Goal: Information Seeking & Learning: Learn about a topic

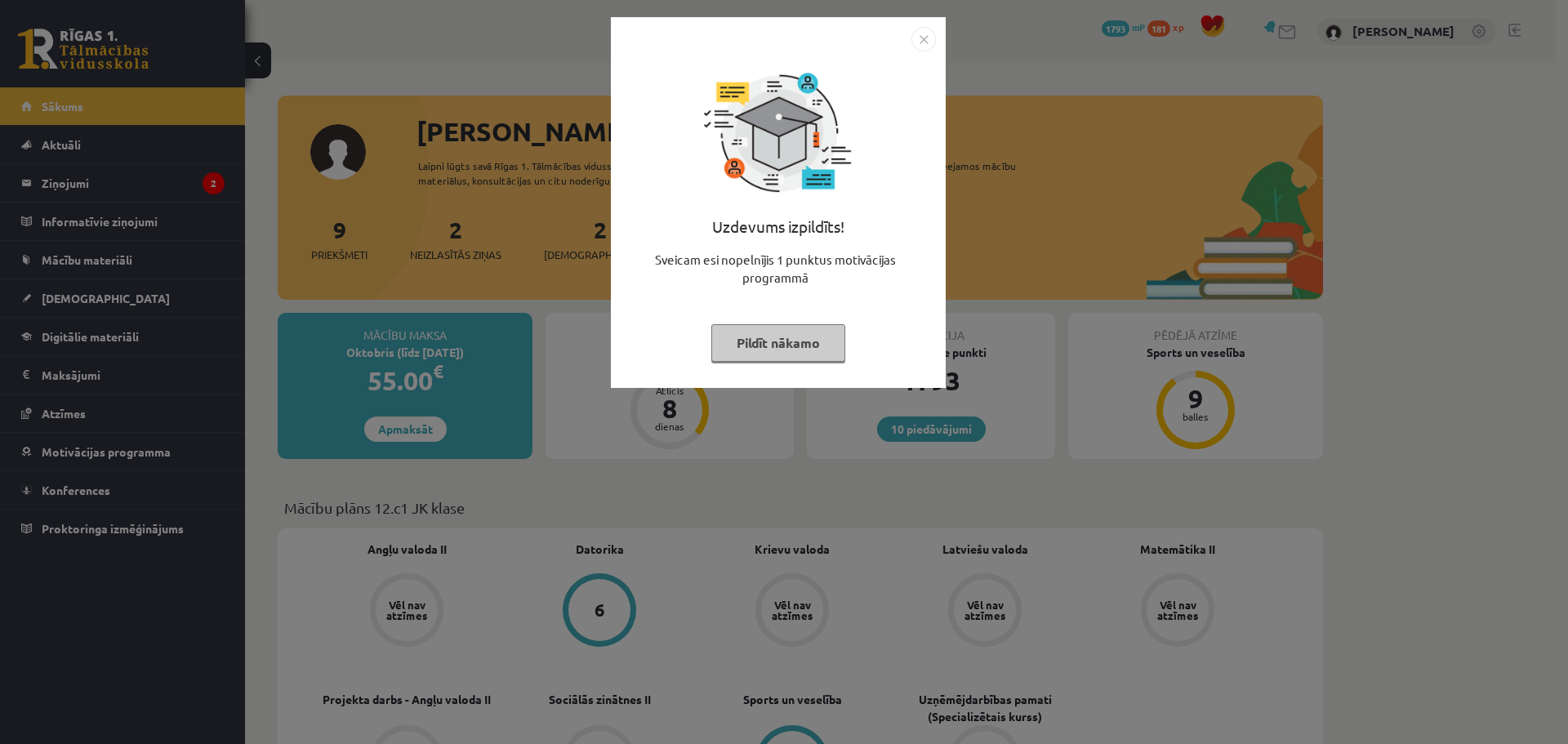
click at [927, 39] on img "Close" at bounding box center [924, 39] width 25 height 25
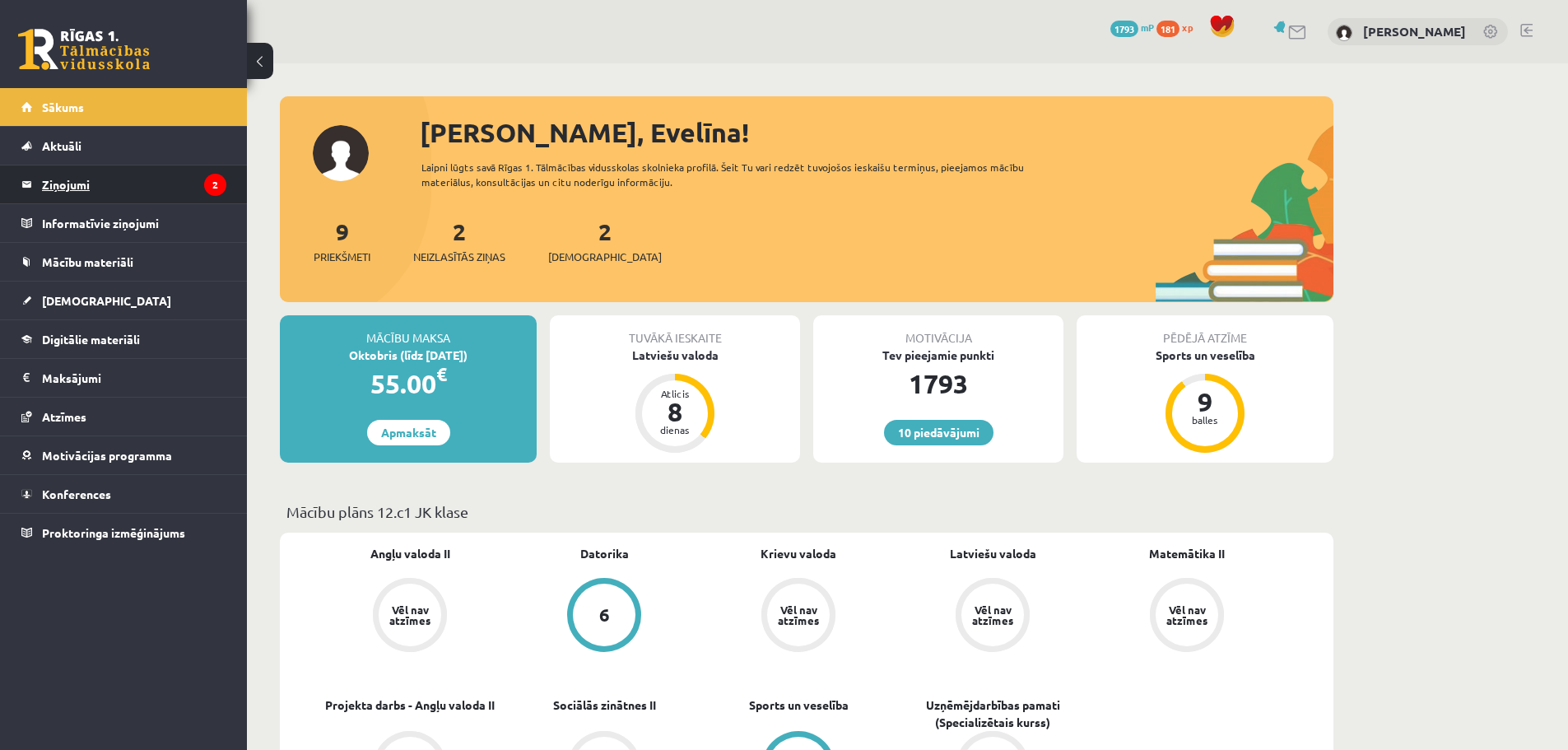
click at [80, 186] on legend "Ziņojumi 2" at bounding box center [134, 185] width 185 height 38
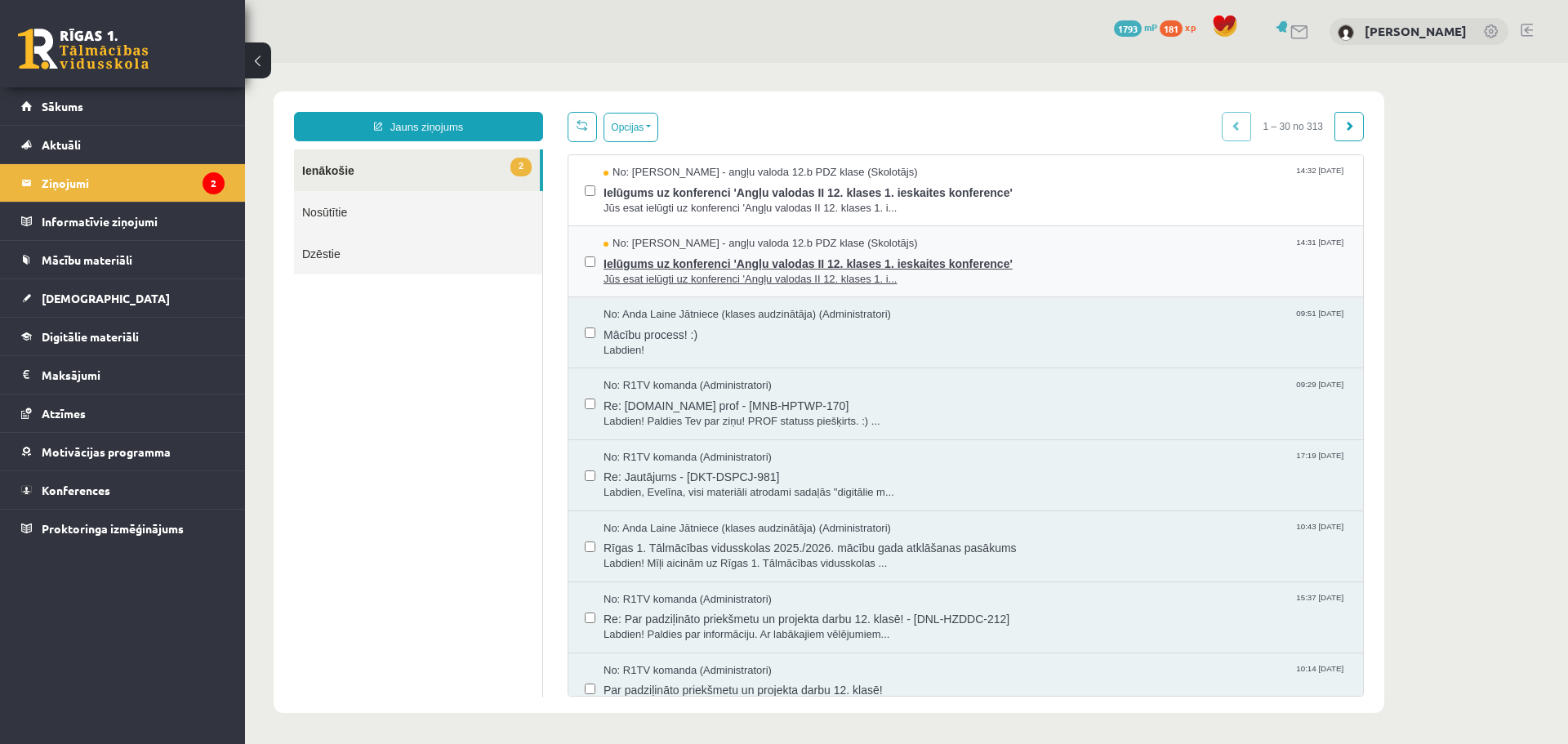
click at [768, 280] on span "Jūs esat ielūgti uz konferenci 'Angļu valodas II 12. klases 1. i..." at bounding box center [975, 280] width 744 height 16
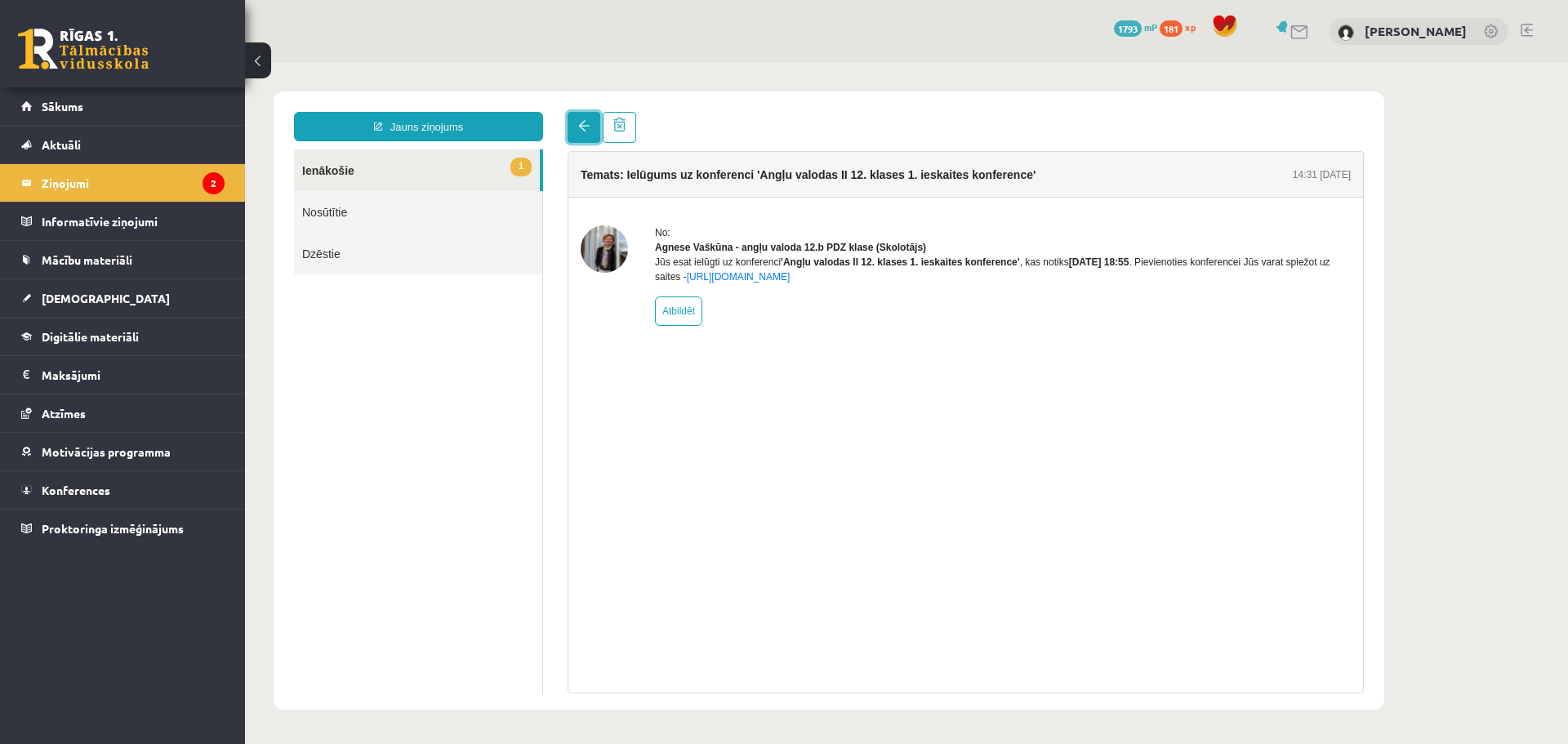
click at [586, 128] on span at bounding box center [584, 126] width 11 height 11
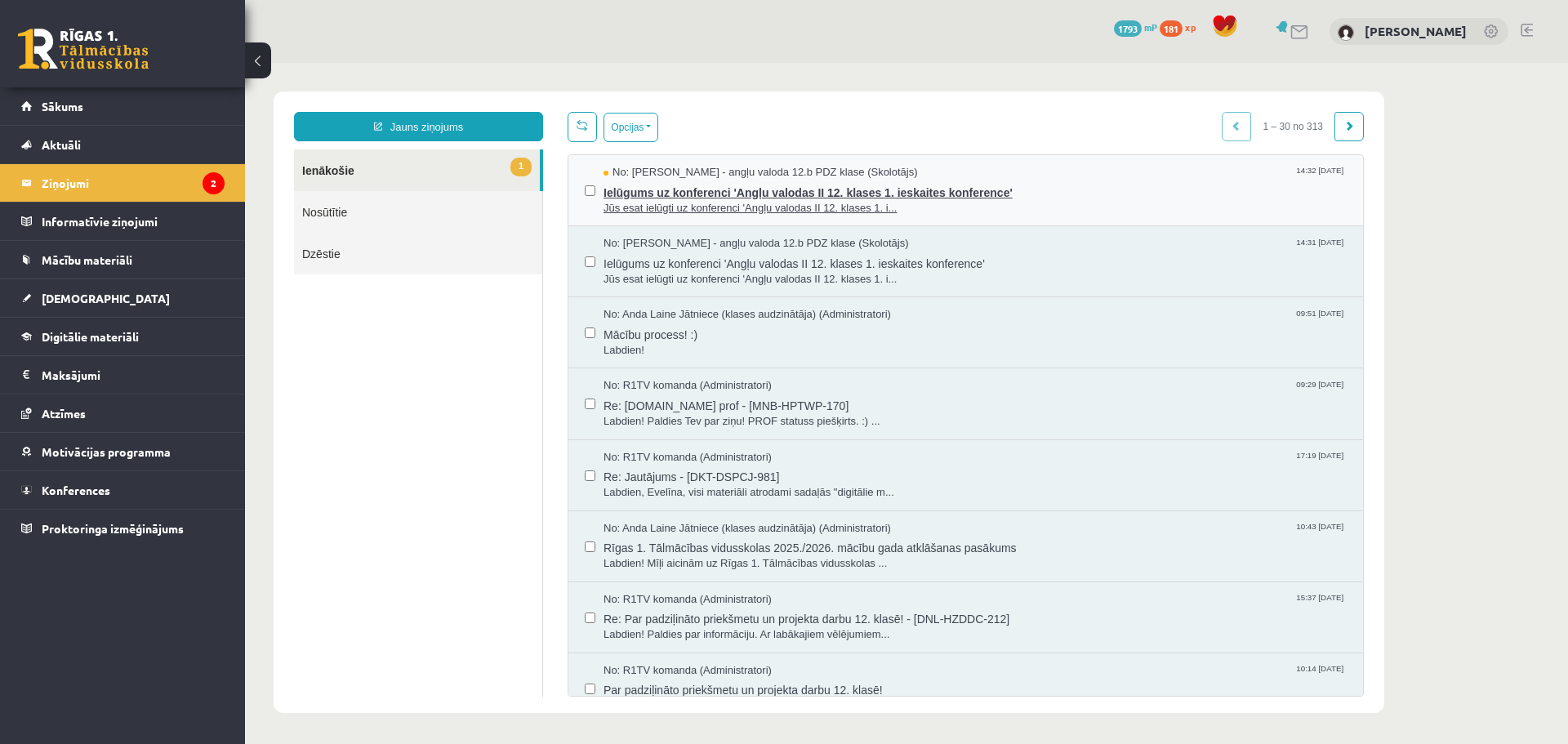
click at [741, 181] on span "Ielūgums uz konferenci 'Angļu valodas II 12. klases 1. ieskaites konference'" at bounding box center [975, 190] width 744 height 20
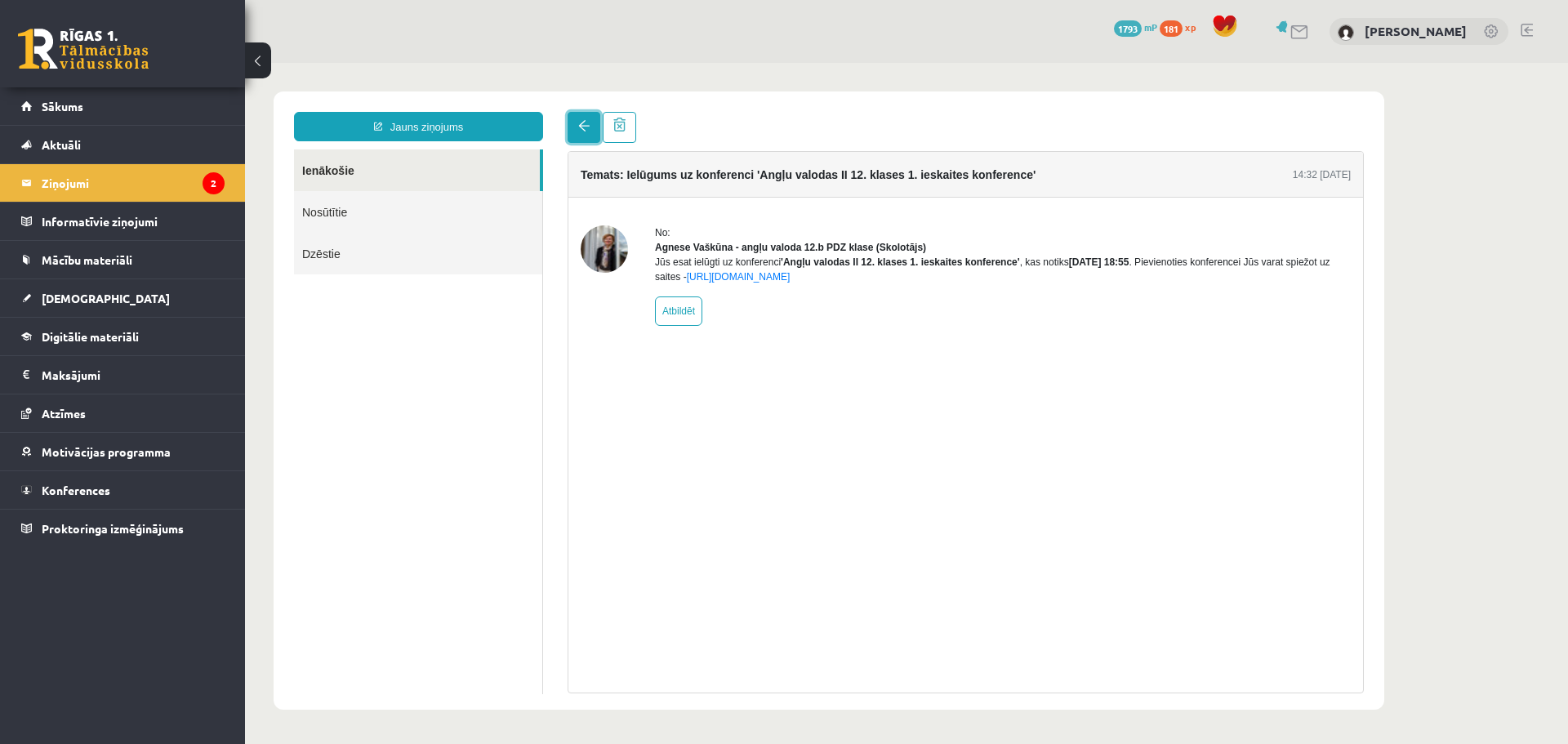
click at [579, 131] on span at bounding box center [584, 126] width 11 height 11
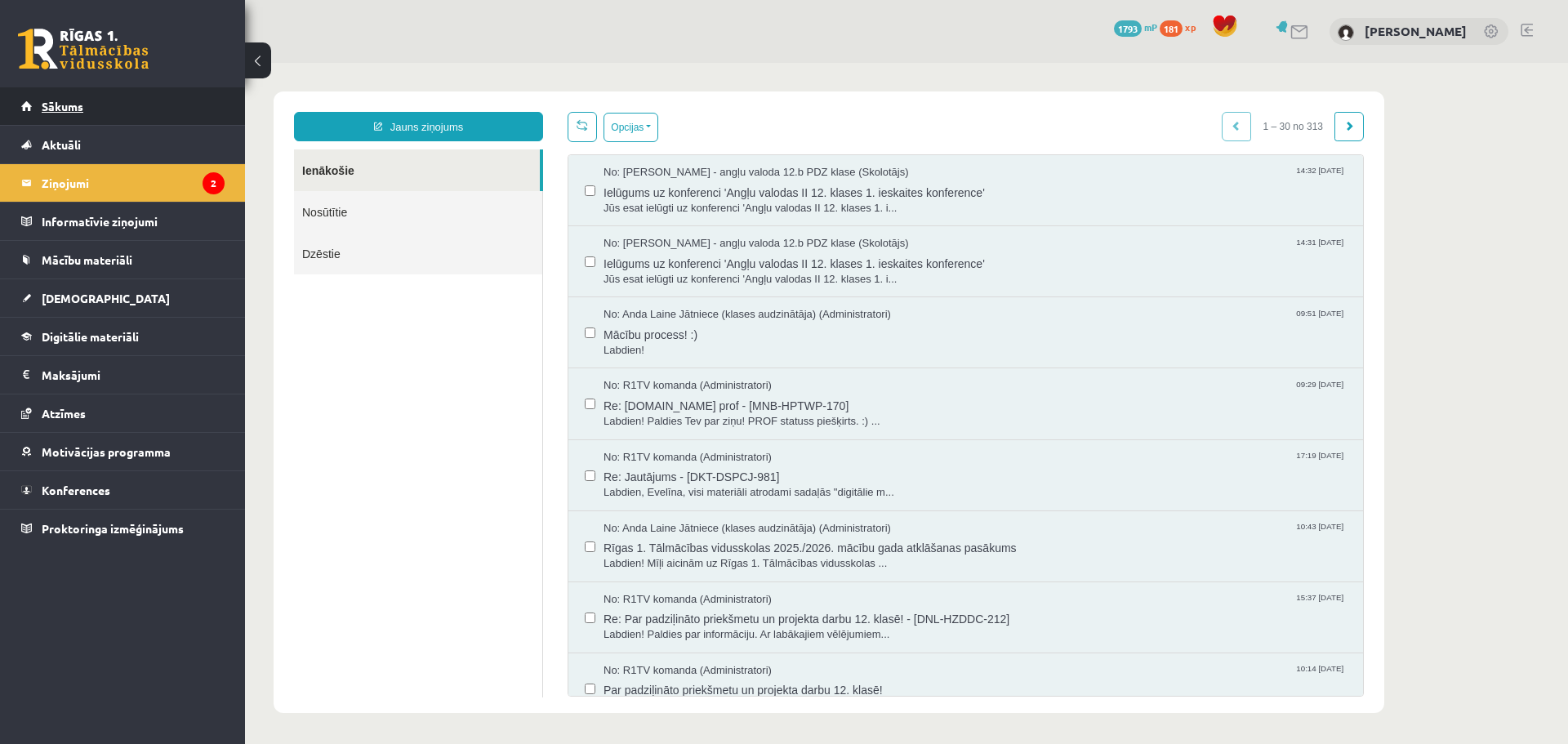
click at [84, 114] on link "Sākums" at bounding box center [123, 106] width 204 height 38
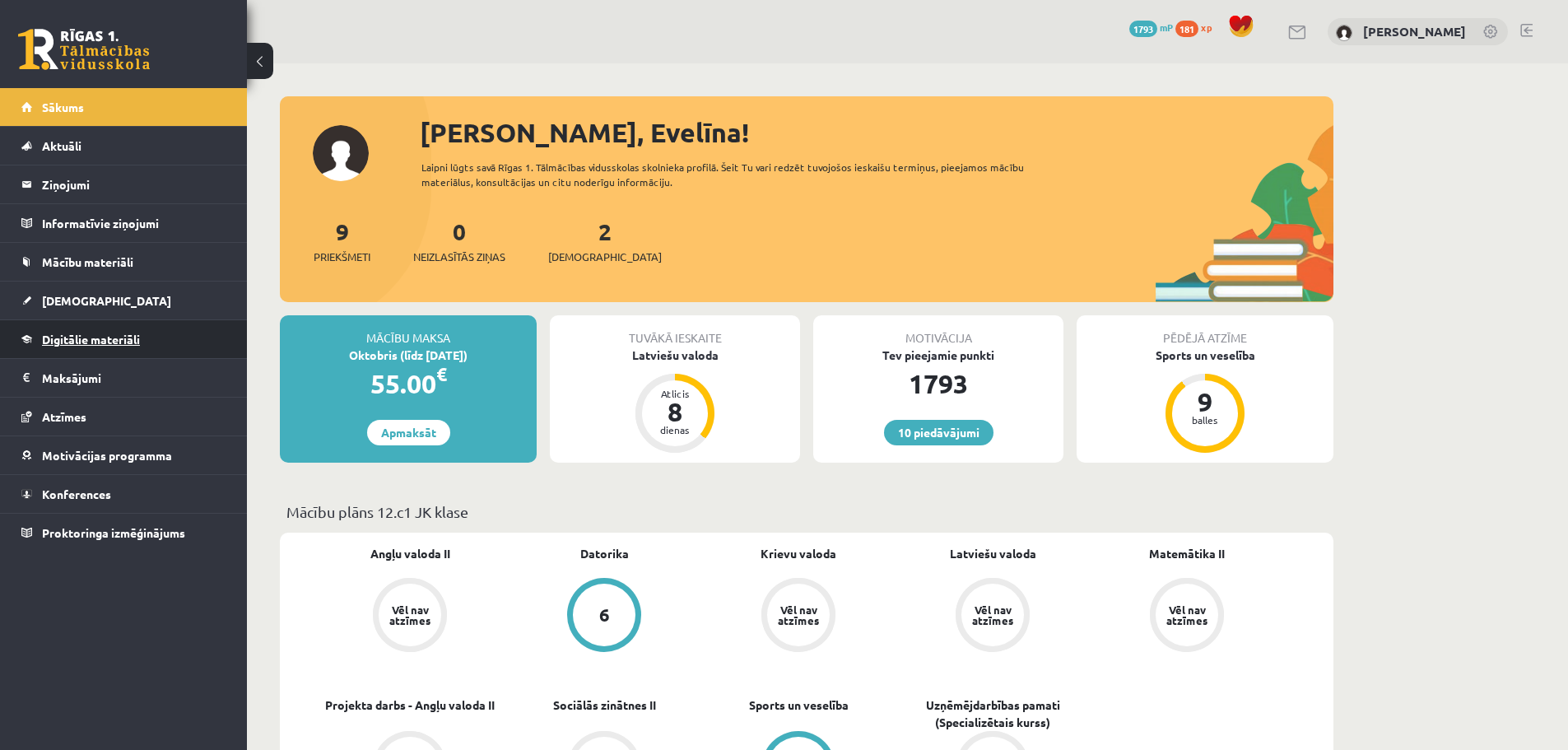
click at [92, 339] on span "Digitālie materiāli" at bounding box center [91, 339] width 98 height 15
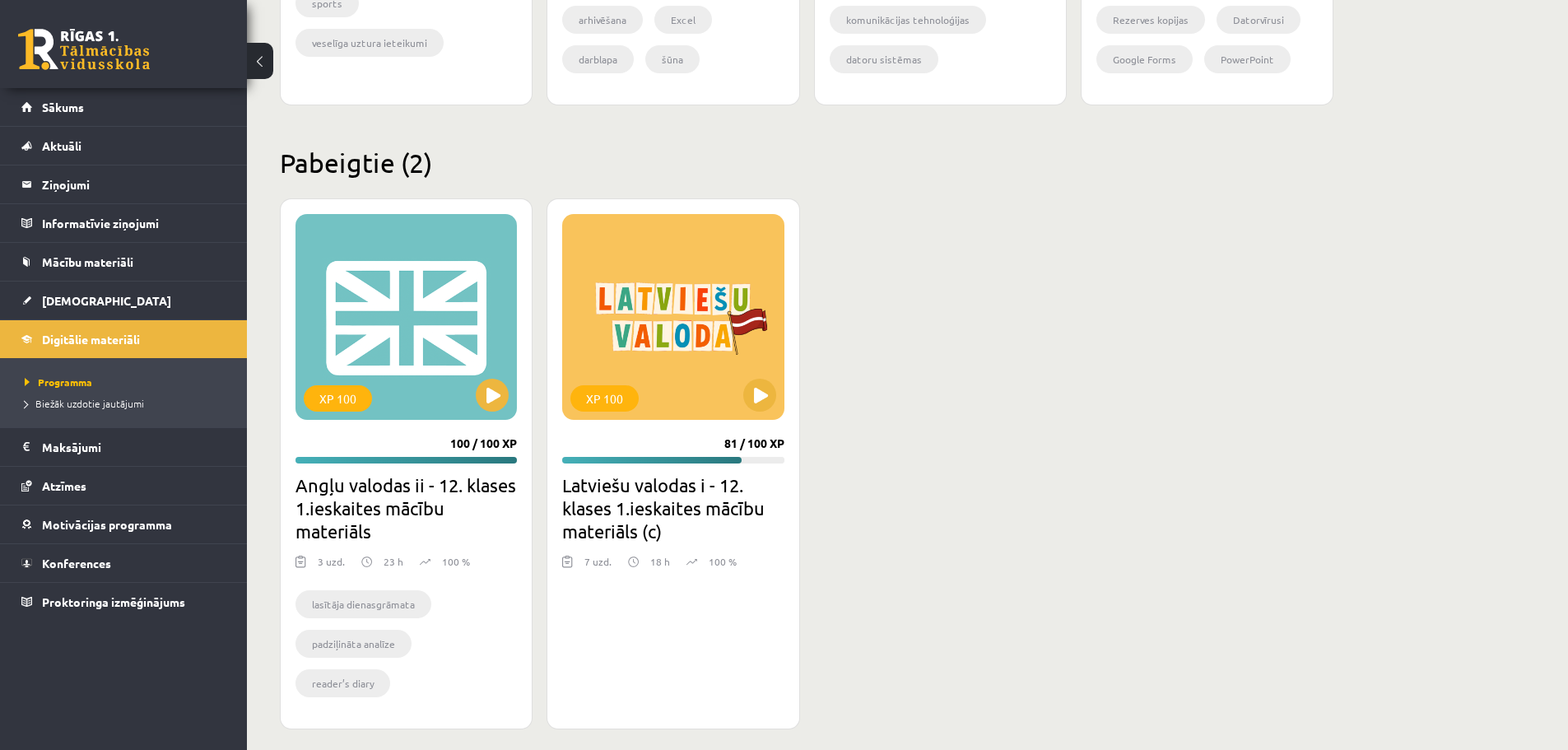
scroll to position [1386, 0]
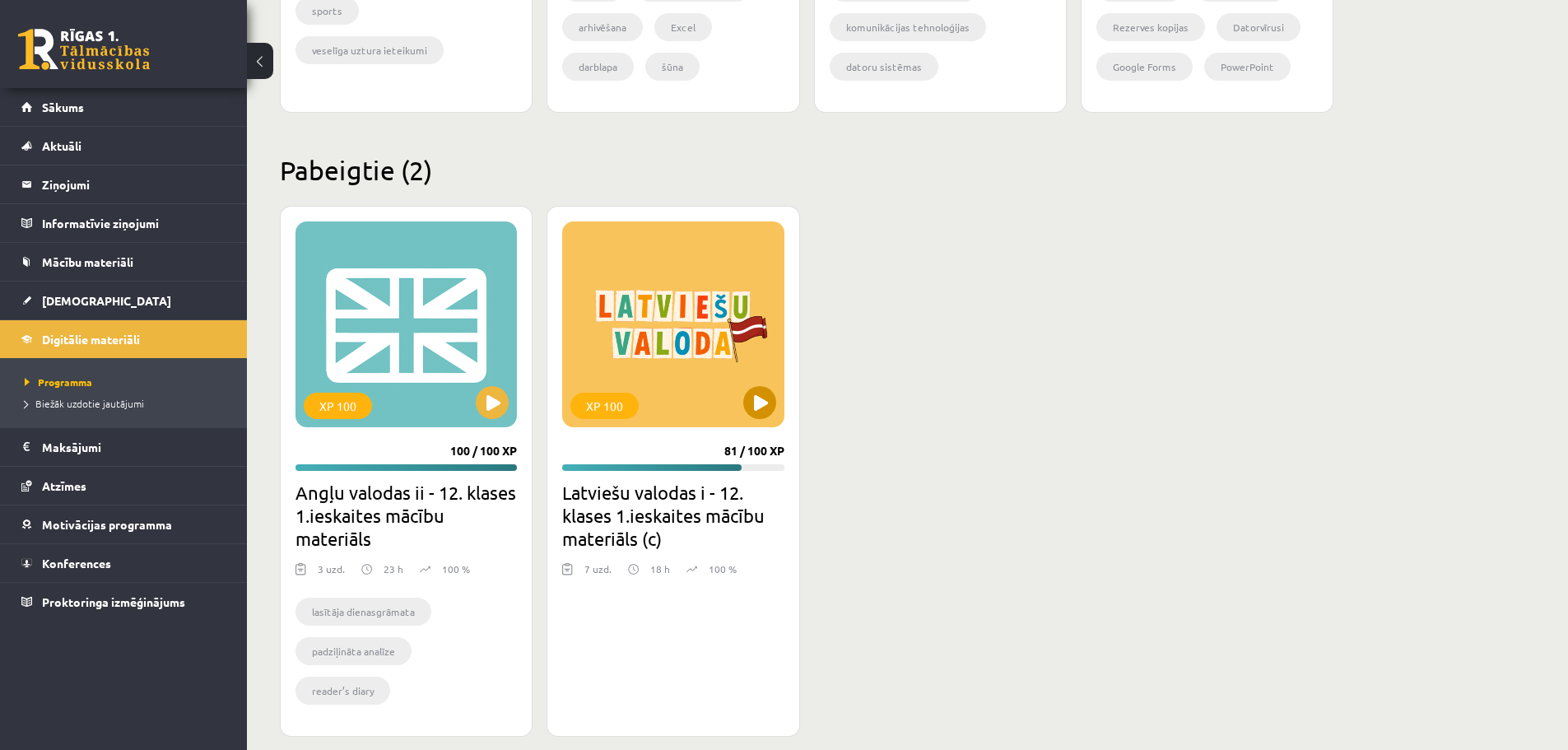
click at [661, 314] on div "XP 100" at bounding box center [673, 325] width 222 height 206
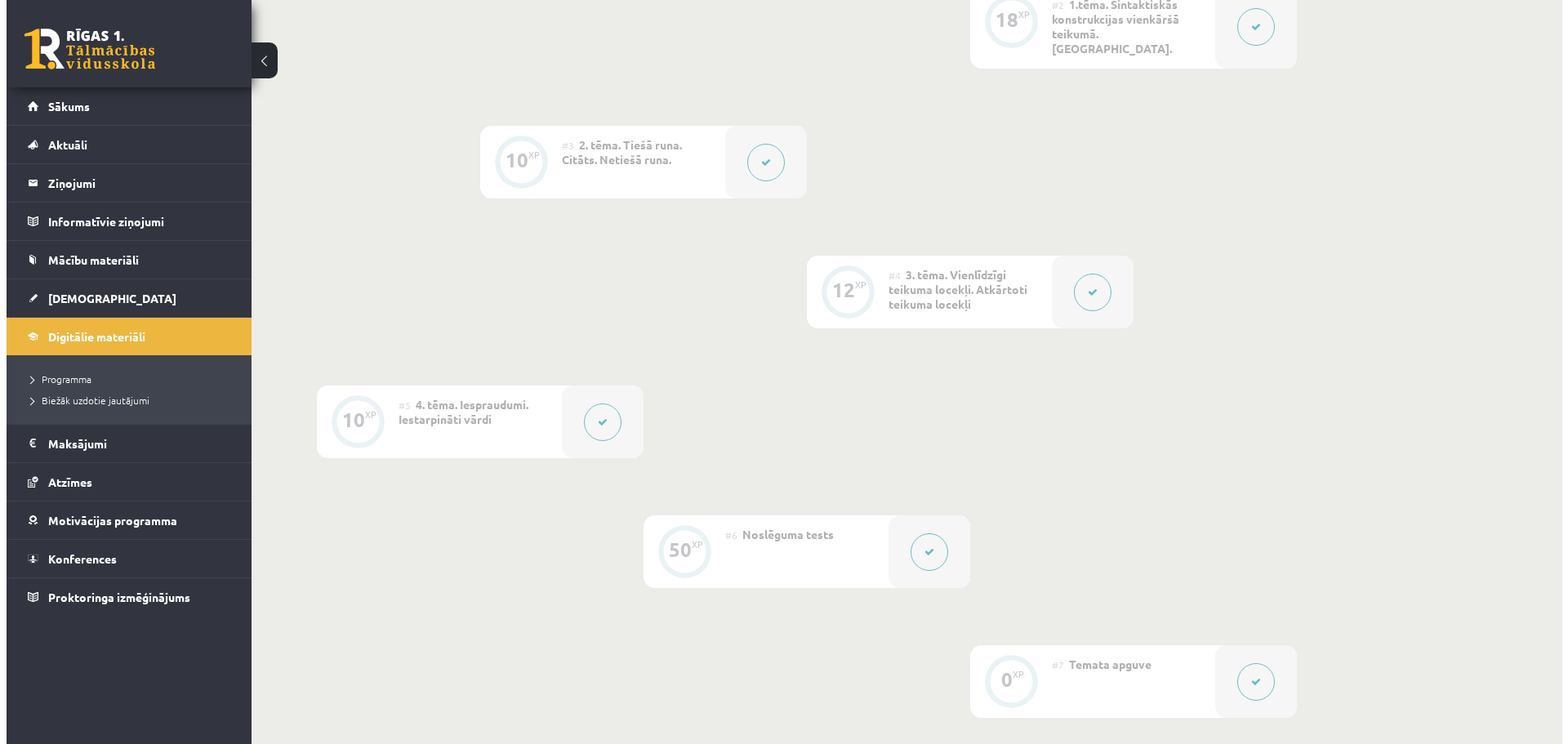
scroll to position [586, 0]
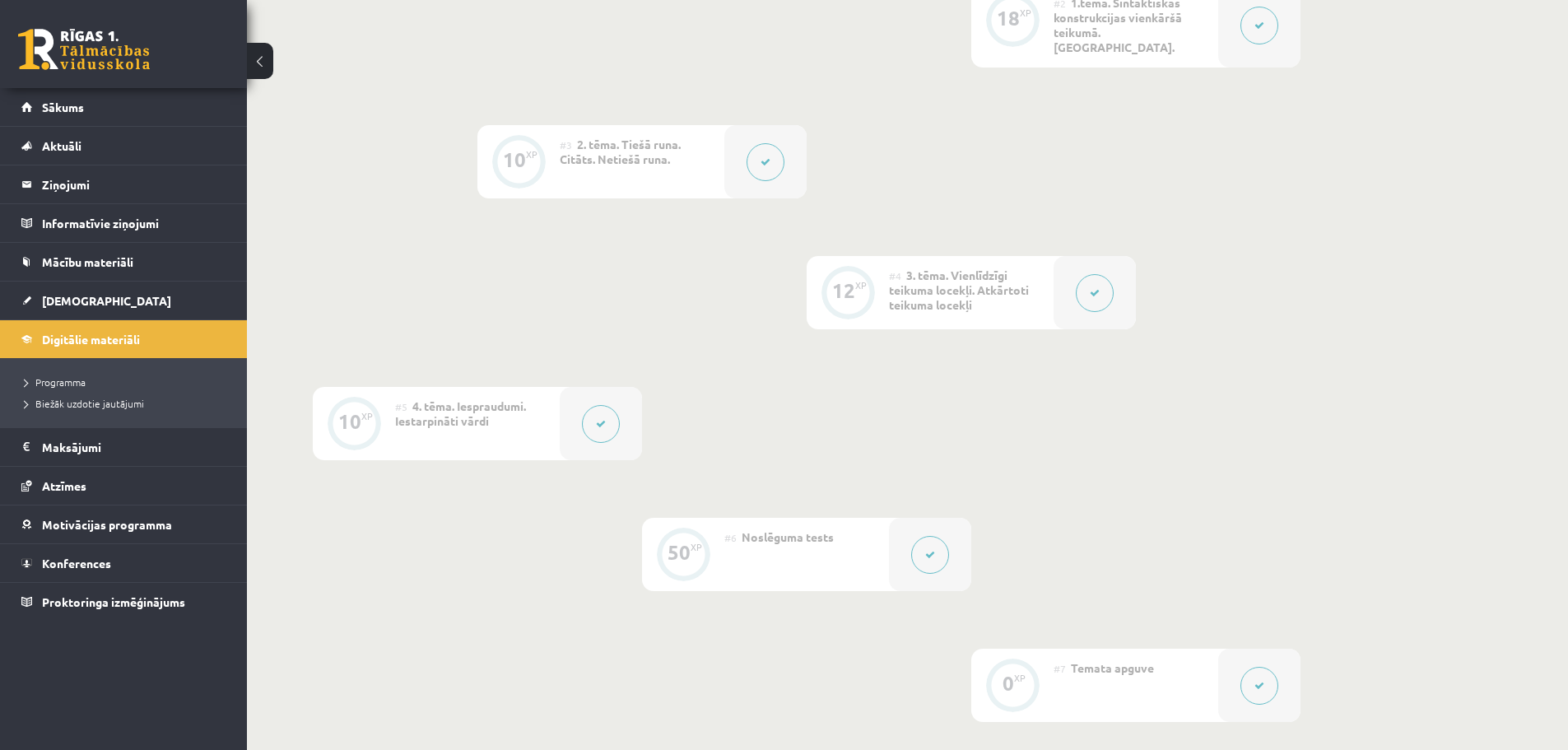
click at [1083, 292] on button at bounding box center [1095, 293] width 38 height 38
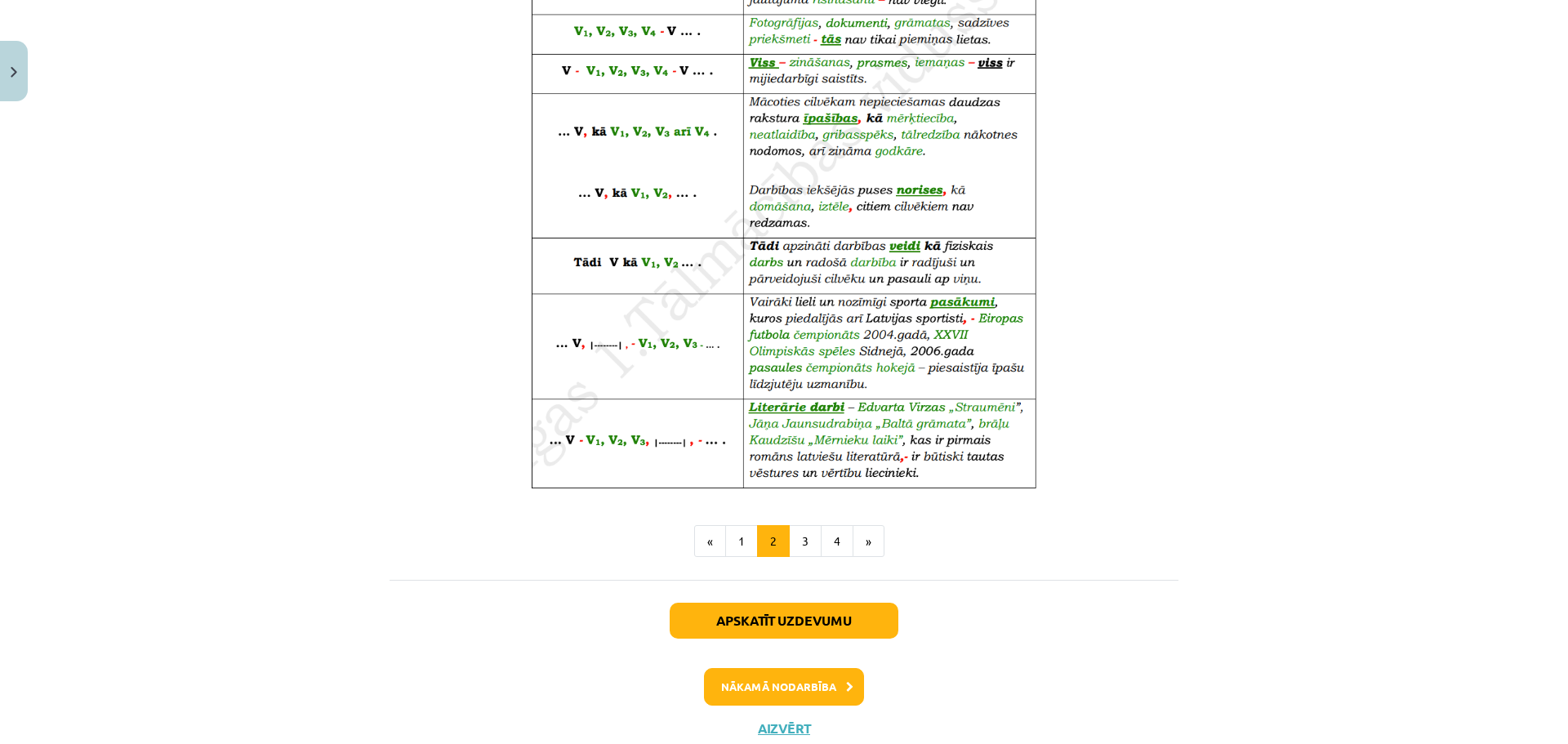
scroll to position [920, 0]
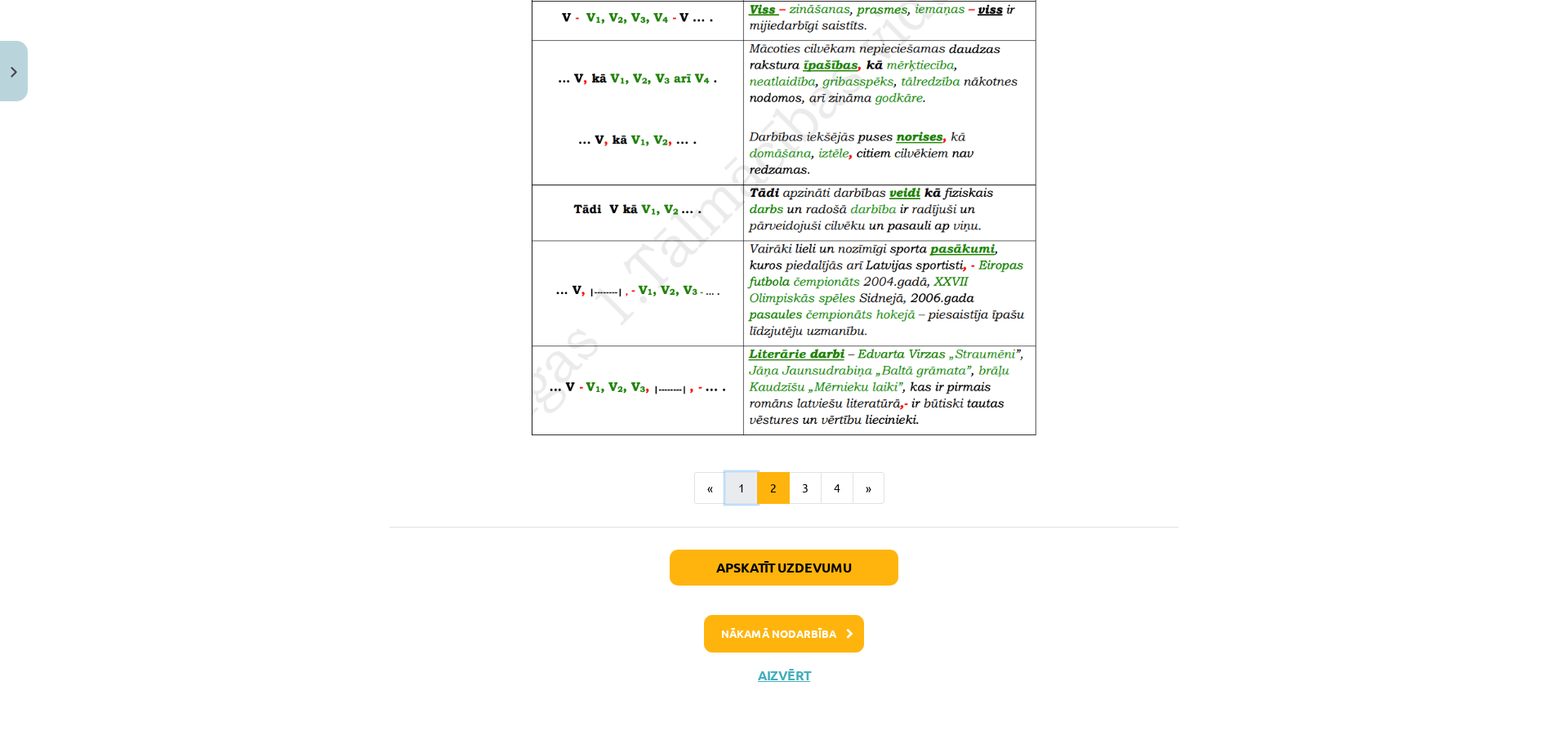
click at [733, 492] on button "1" at bounding box center [742, 488] width 33 height 33
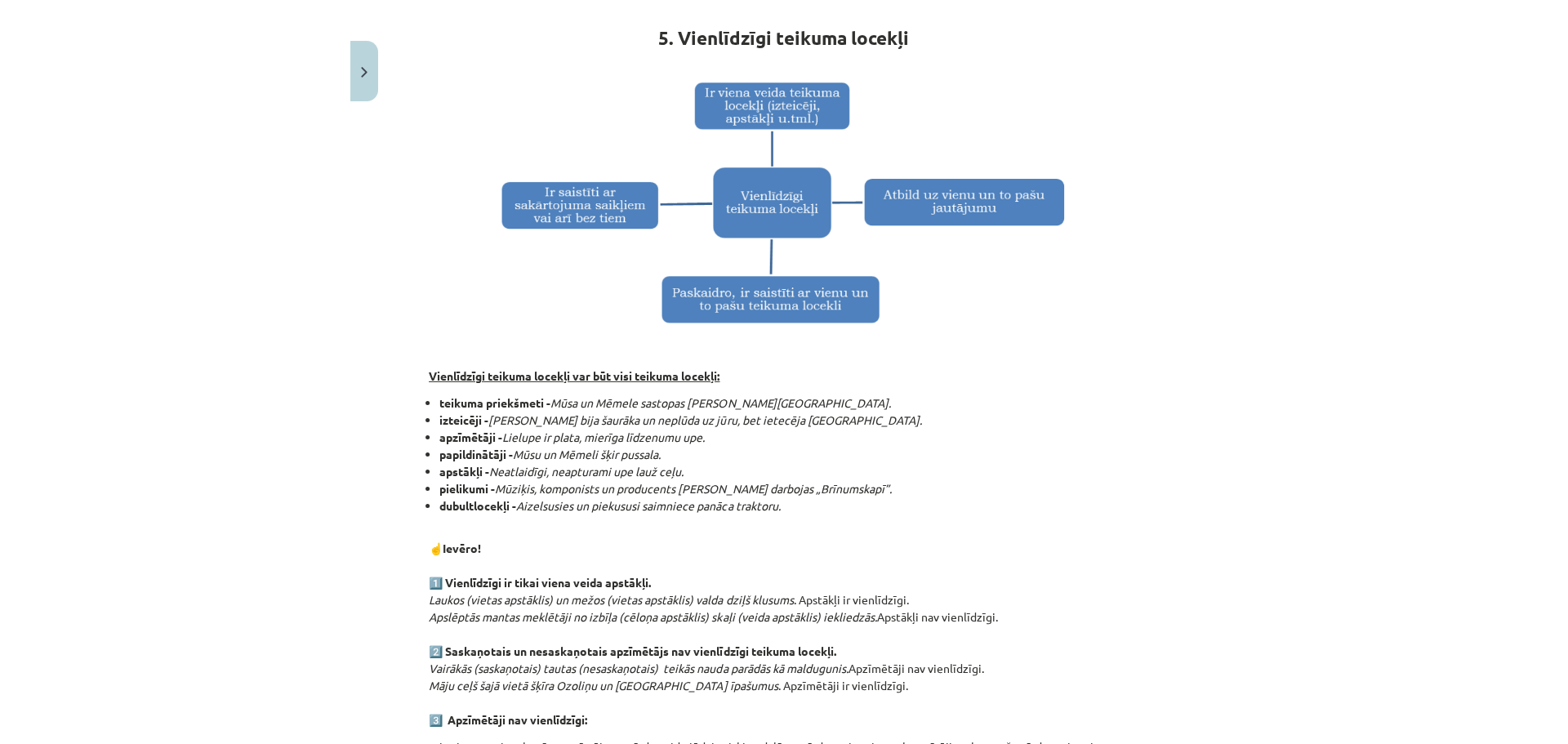
scroll to position [269, 0]
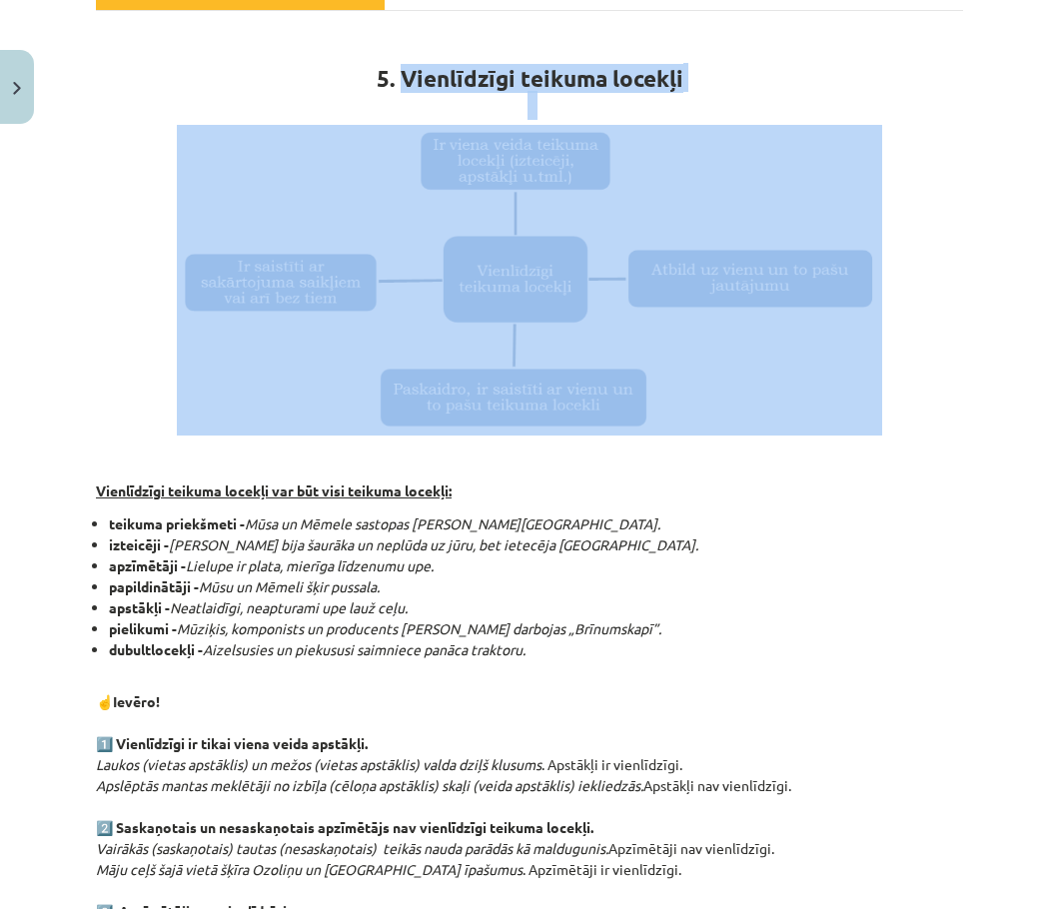
drag, startPoint x: 398, startPoint y: 76, endPoint x: 949, endPoint y: 145, distance: 554.6
click at [685, 84] on h1 "5. Vienlīdzīgi teikuma locekļi" at bounding box center [529, 74] width 867 height 90
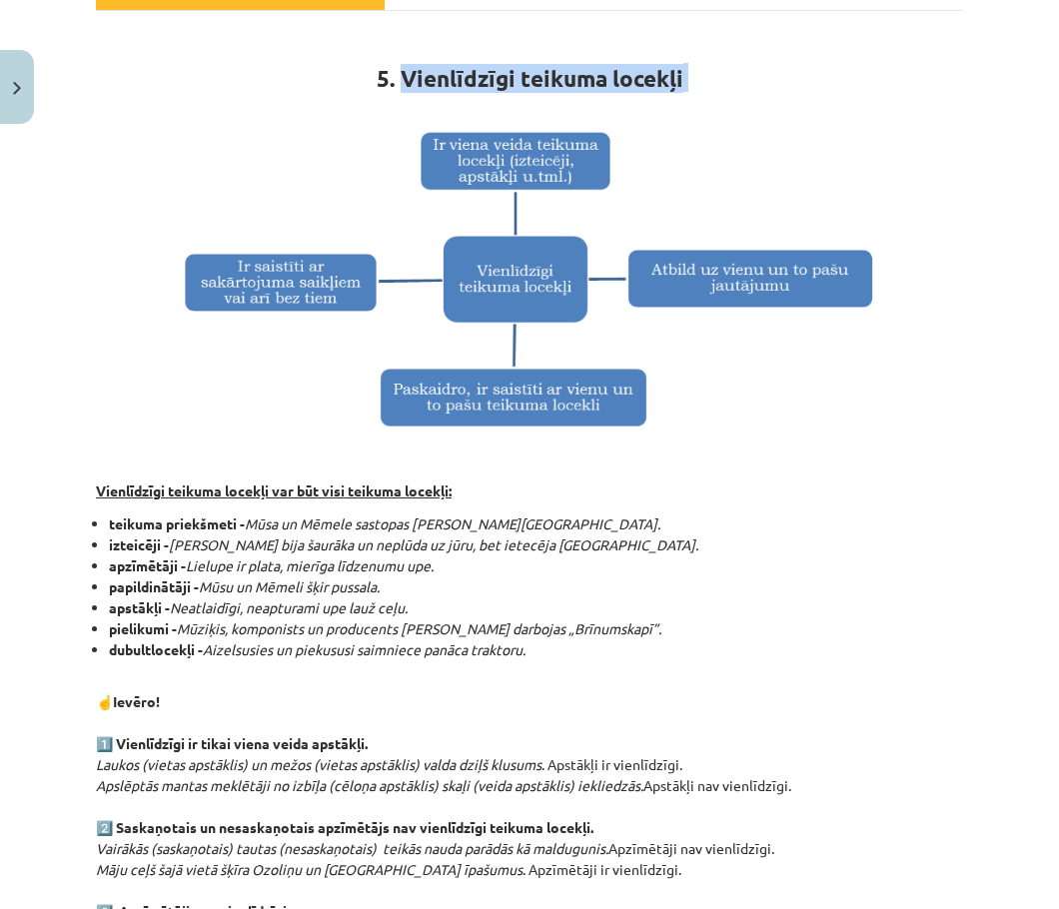
drag, startPoint x: 685, startPoint y: 84, endPoint x: 431, endPoint y: 54, distance: 255.4
click at [431, 54] on h1 "5. Vienlīdzīgi teikuma locekļi" at bounding box center [529, 74] width 867 height 90
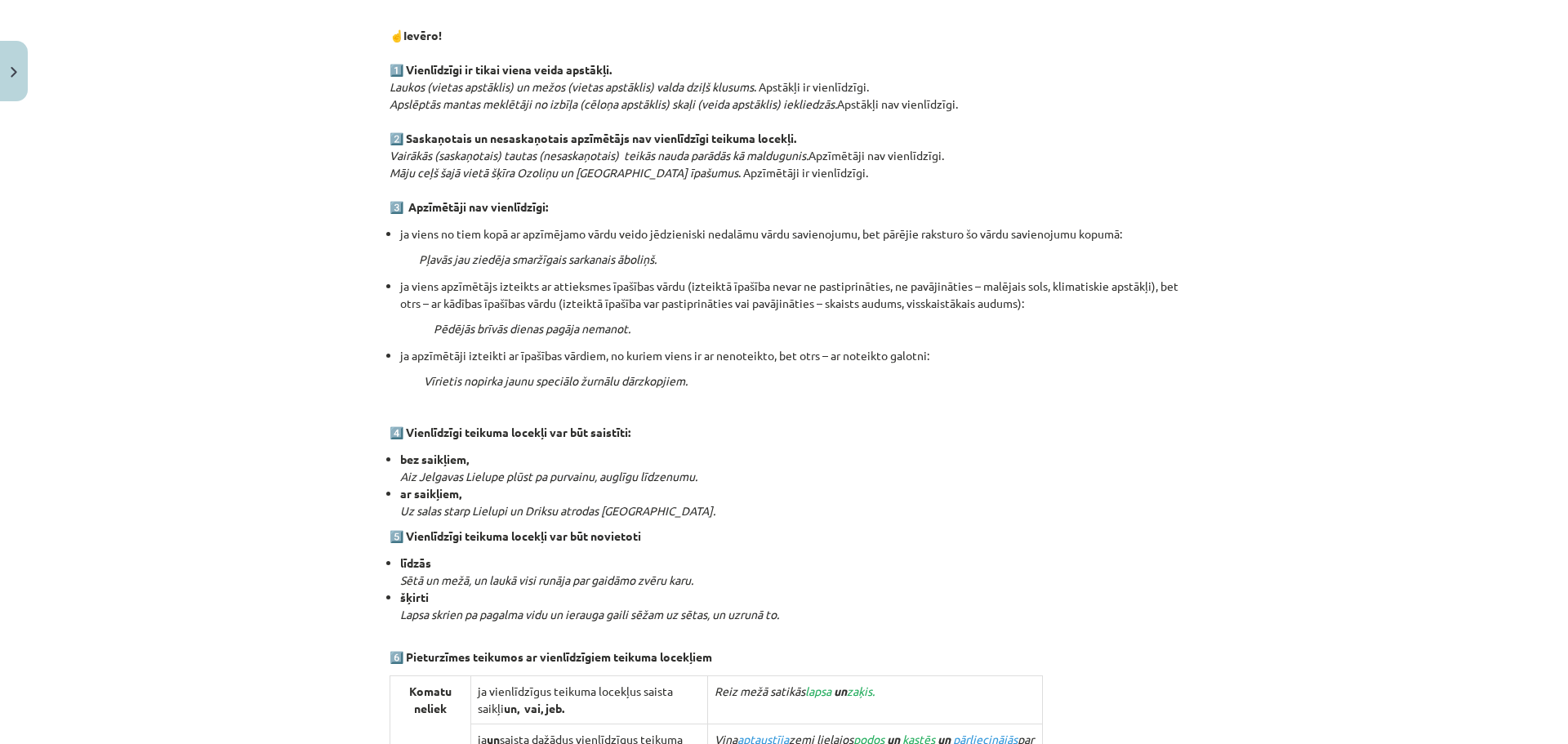
scroll to position [809, 0]
click at [1219, 289] on div "Mācību tēma: Latviešu valodas i - 12. klases 1.ieskaites mācību materiāls (c) #…" at bounding box center [784, 372] width 1568 height 744
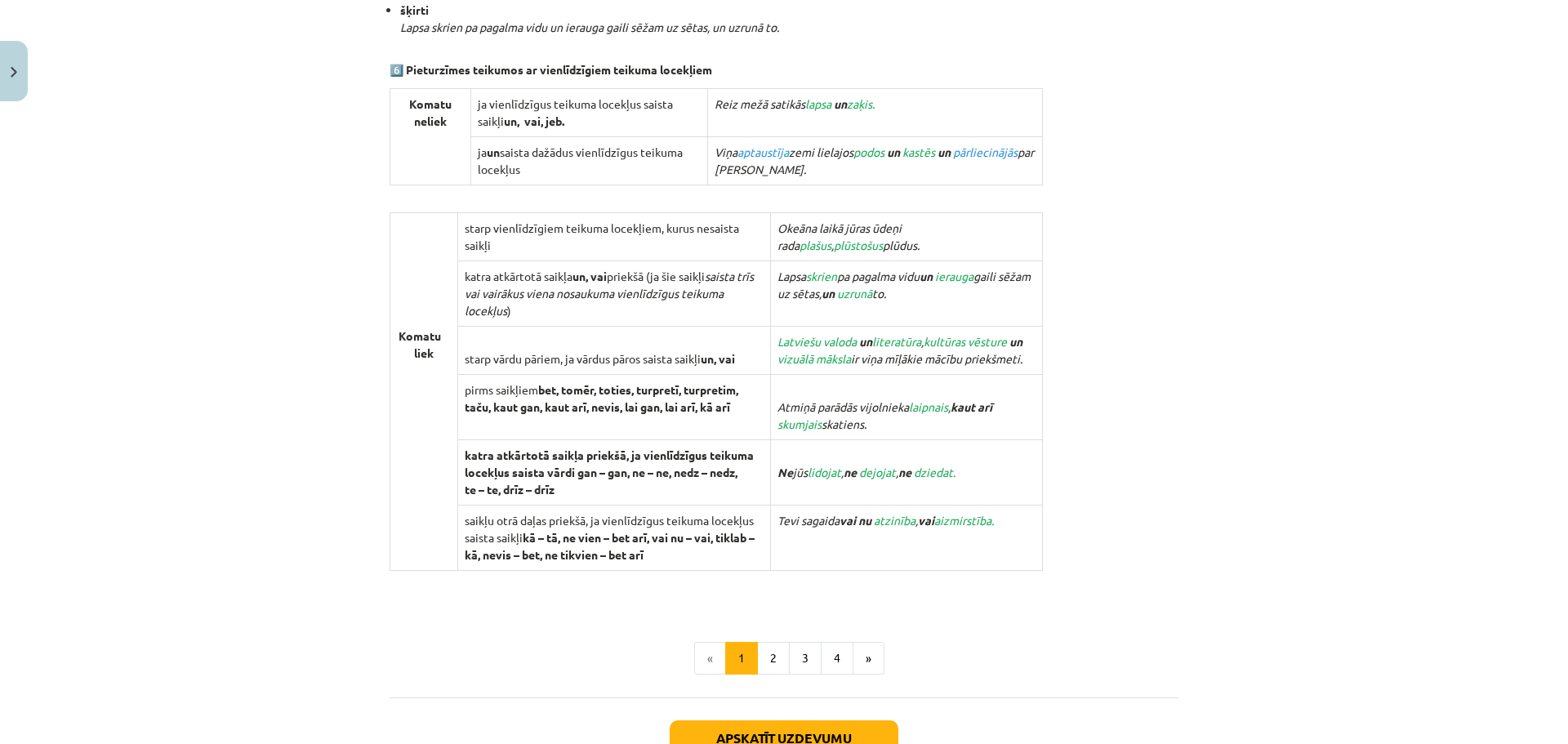
scroll to position [1384, 0]
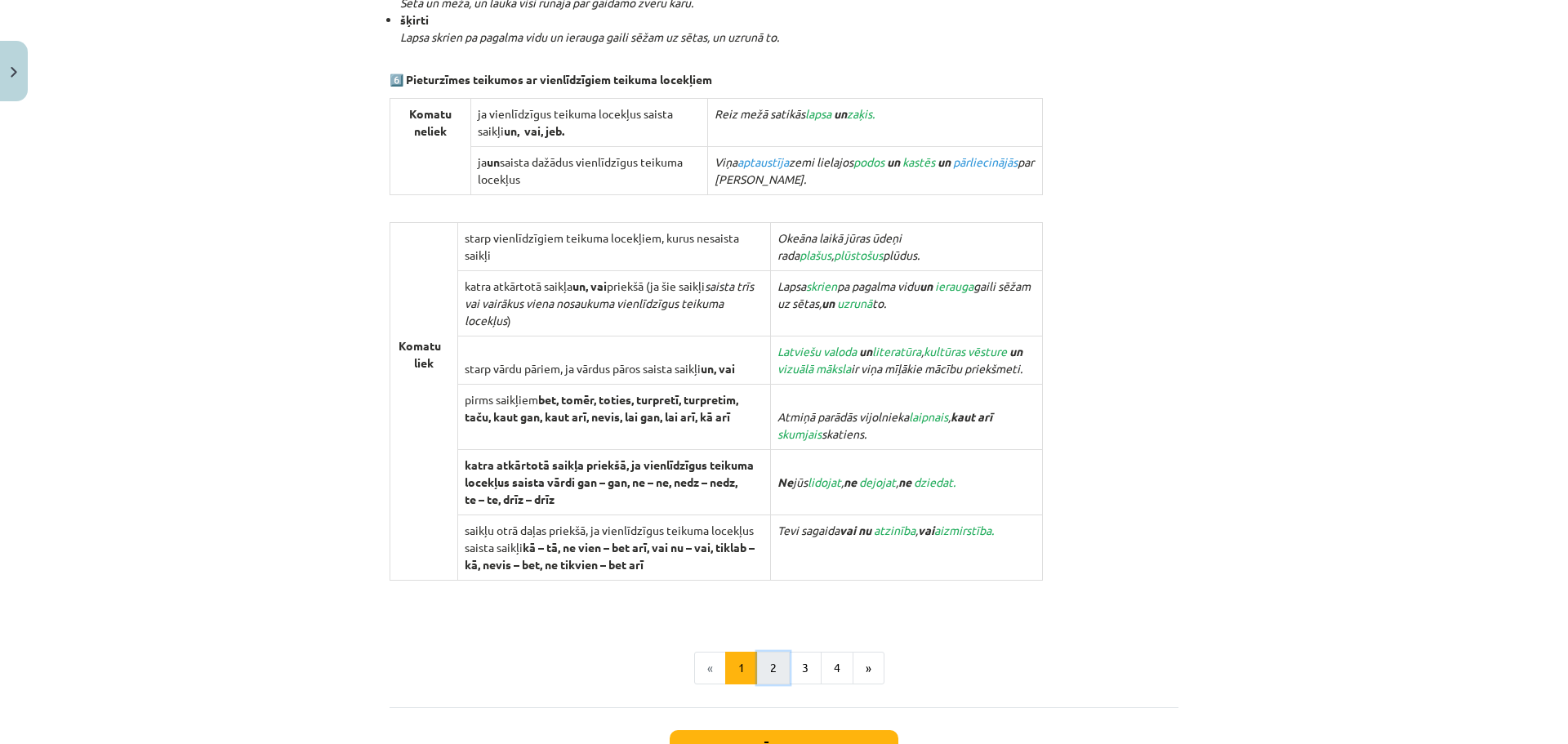
click at [776, 657] on button "2" at bounding box center [774, 668] width 33 height 33
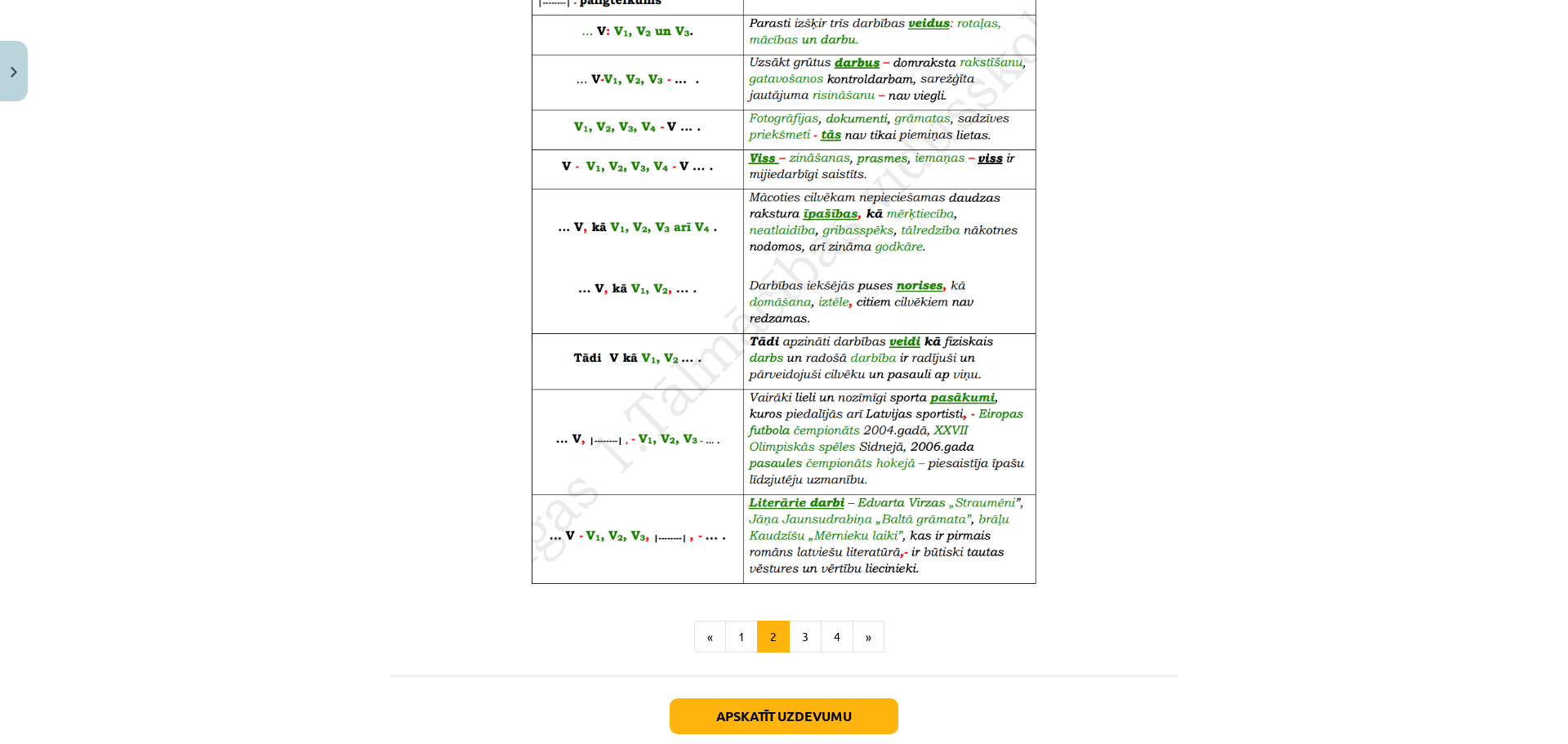
scroll to position [777, 0]
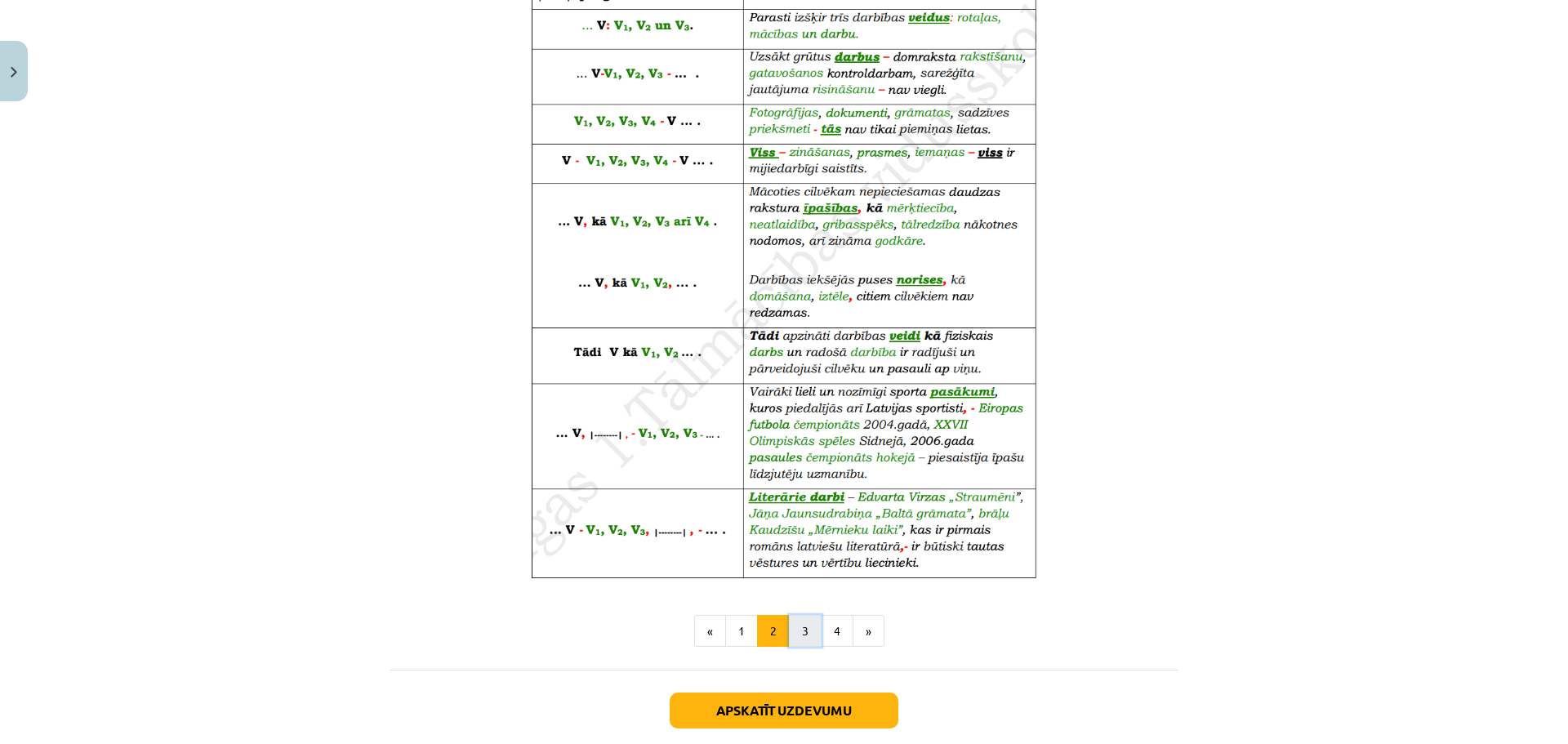
click at [791, 637] on button "3" at bounding box center [806, 631] width 33 height 33
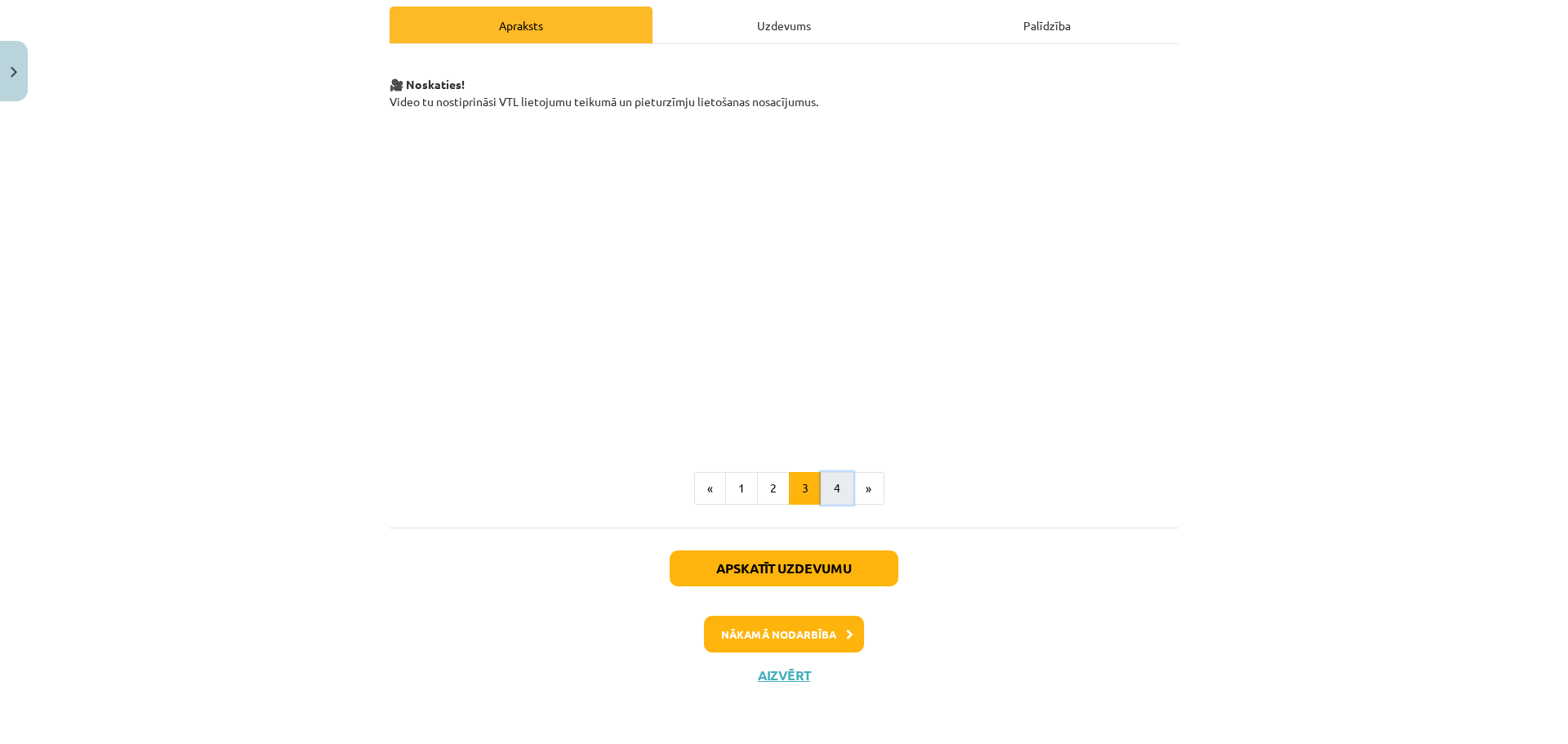
click at [833, 494] on button "4" at bounding box center [838, 488] width 33 height 33
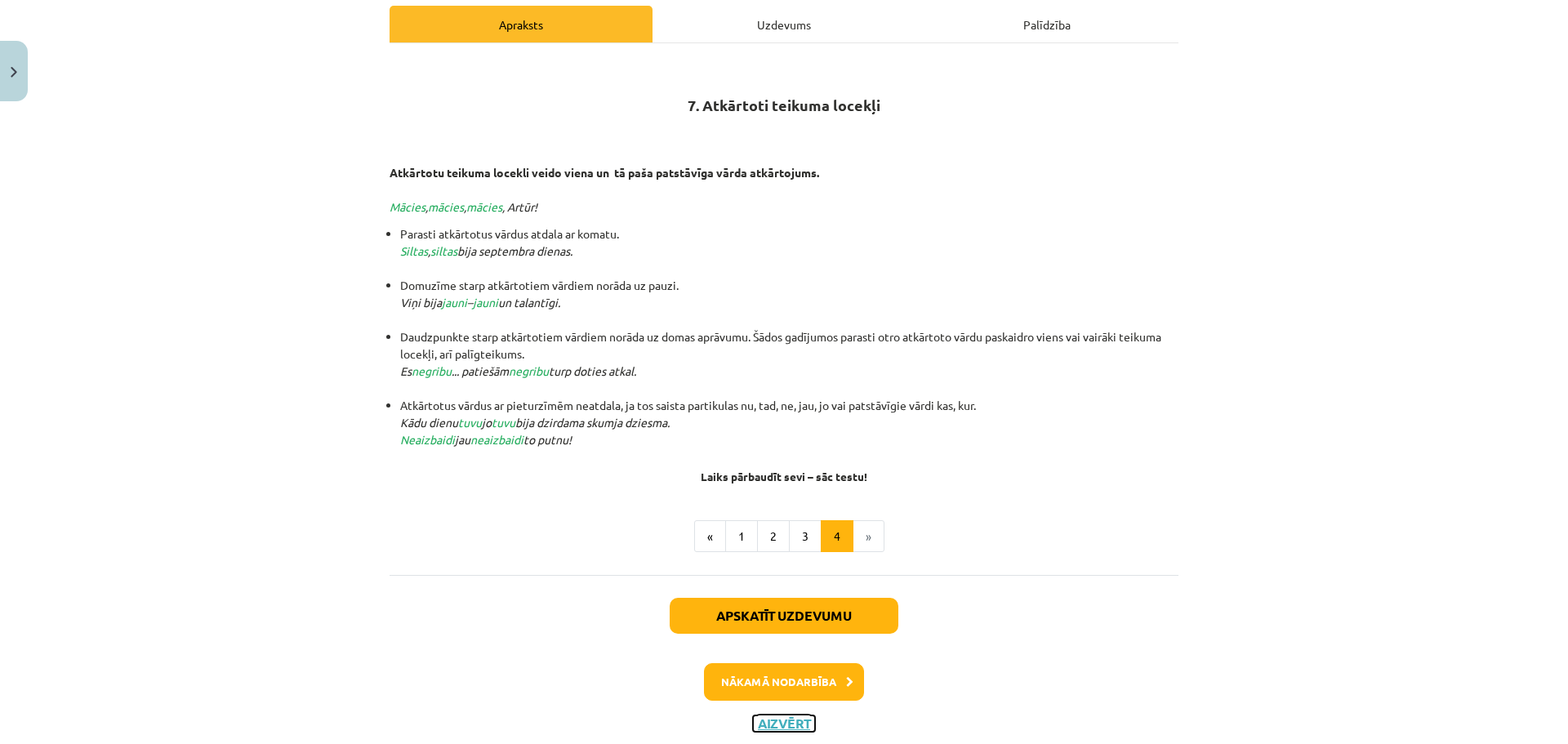
click at [772, 731] on button "Aizvērt" at bounding box center [784, 724] width 62 height 16
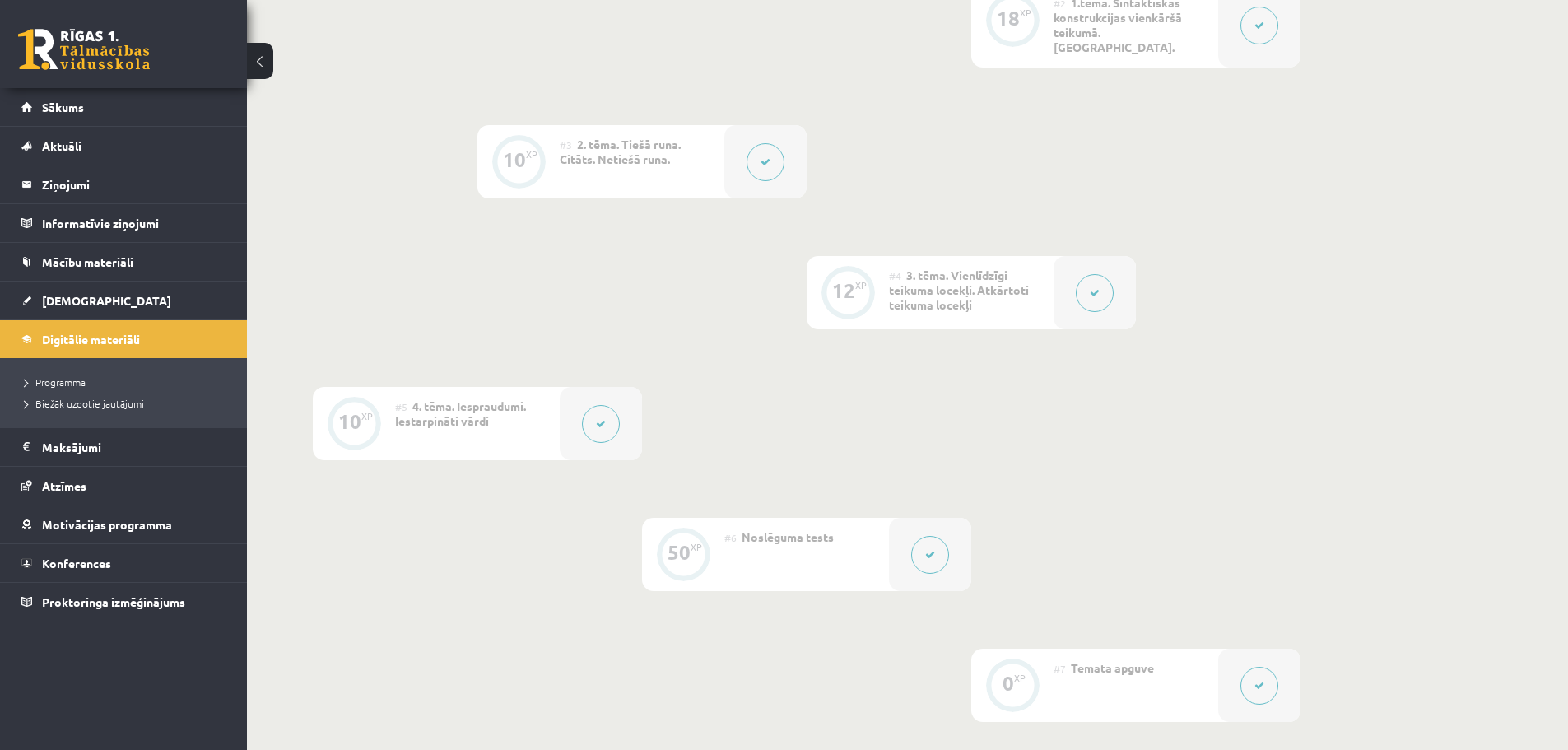
click at [564, 409] on div at bounding box center [601, 423] width 82 height 73
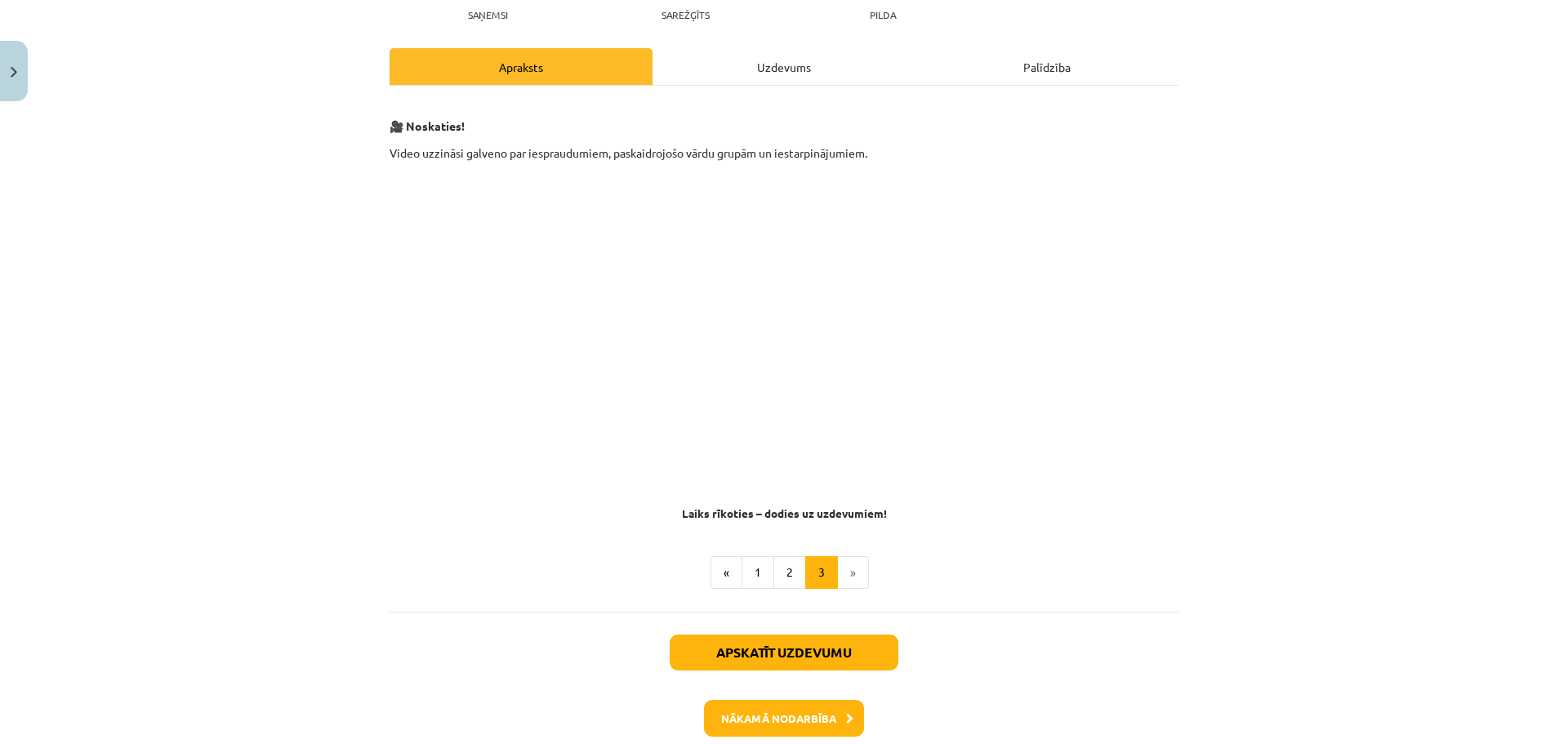
scroll to position [277, 0]
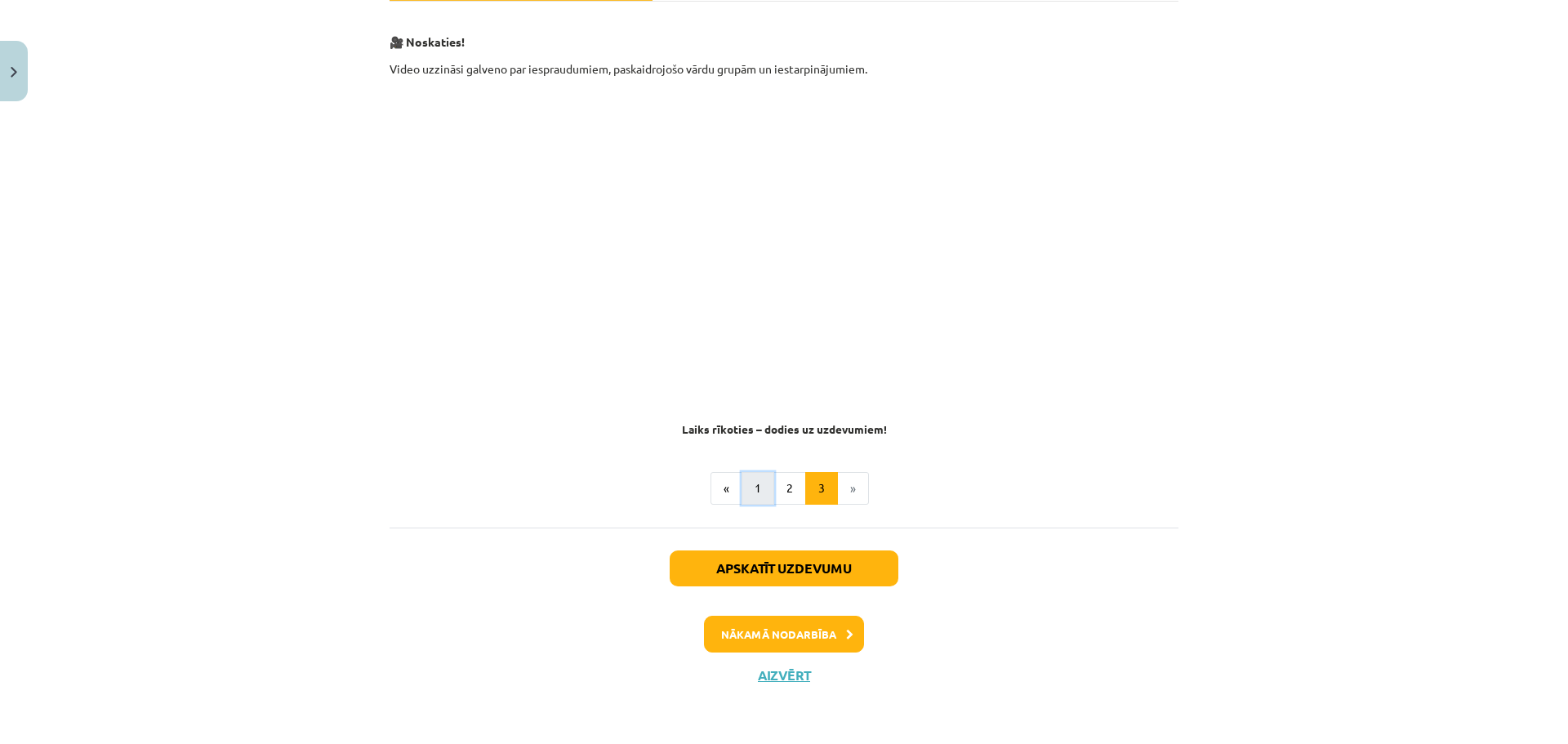
click at [751, 484] on button "1" at bounding box center [758, 488] width 33 height 33
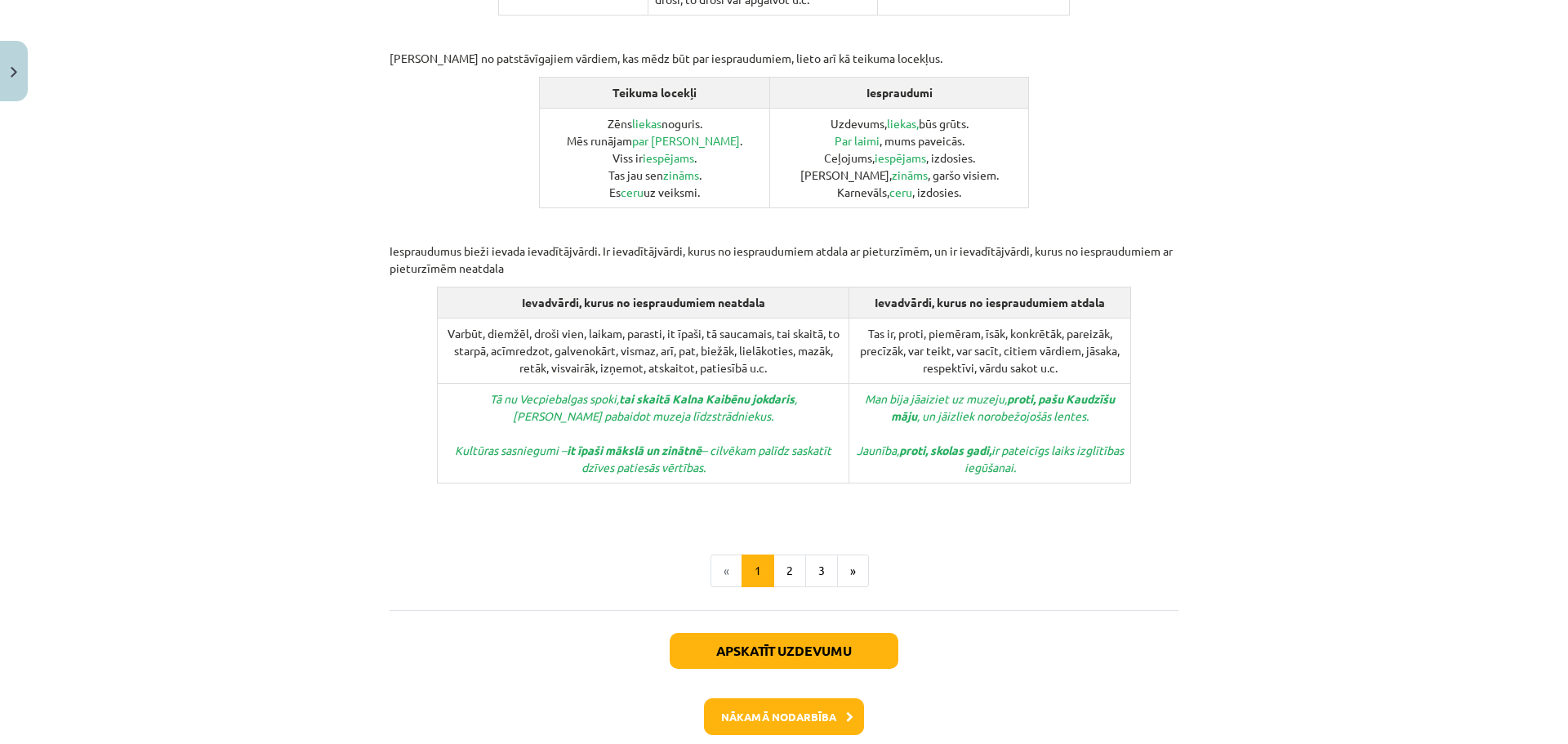
scroll to position [739, 0]
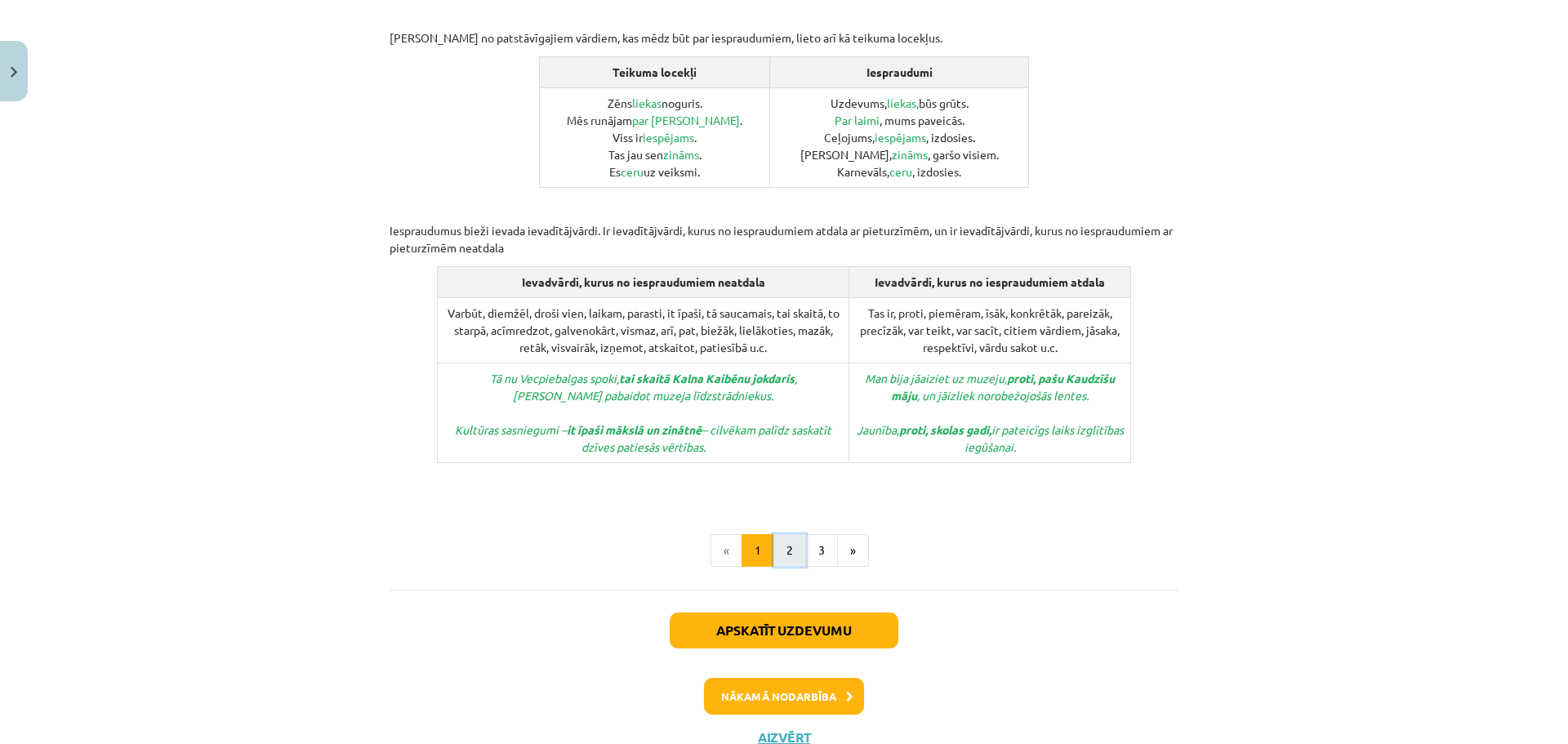
click at [789, 534] on button "2" at bounding box center [790, 550] width 33 height 33
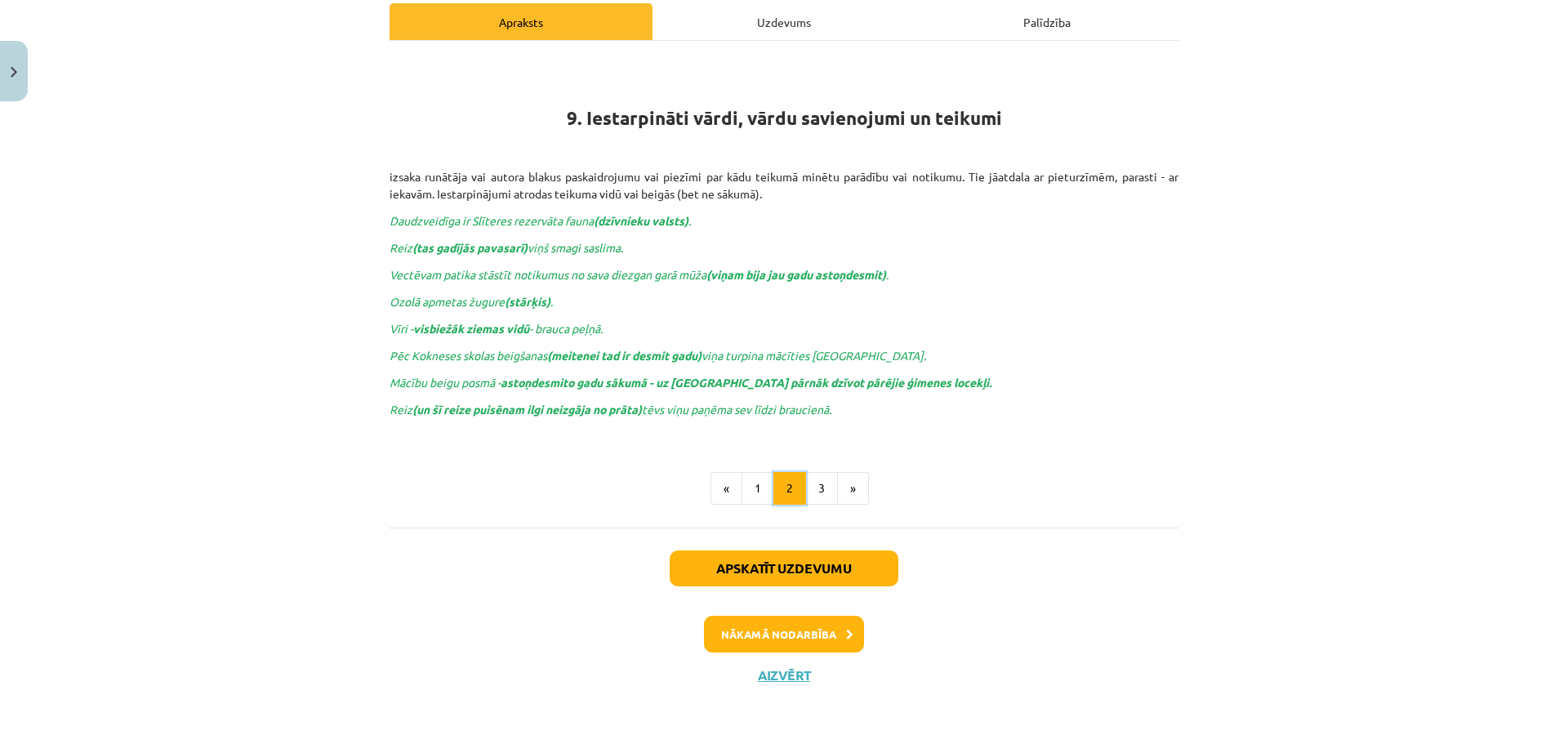
scroll to position [236, 0]
click at [764, 683] on button "Aizvērt" at bounding box center [784, 676] width 62 height 16
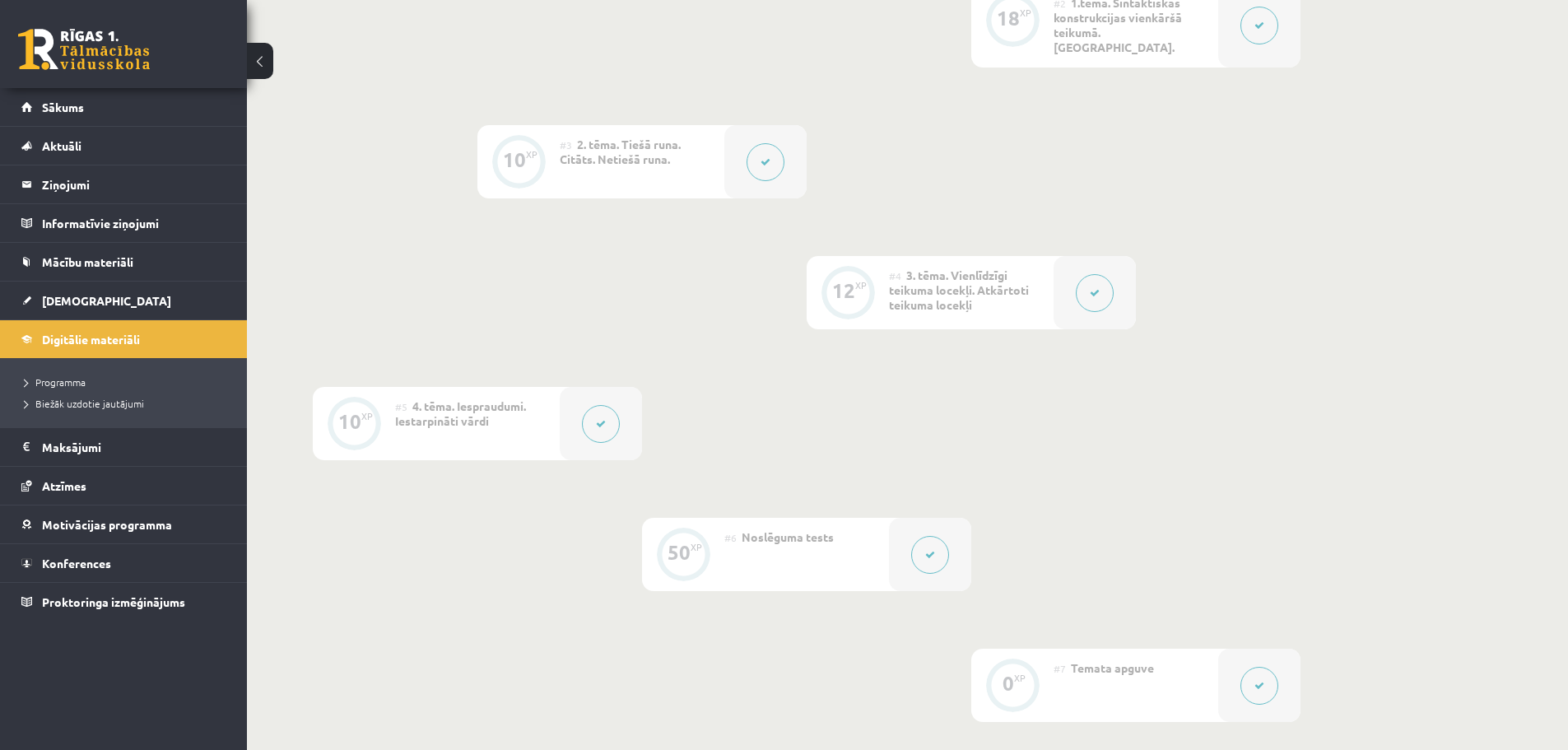
click at [1093, 290] on button at bounding box center [1095, 293] width 38 height 38
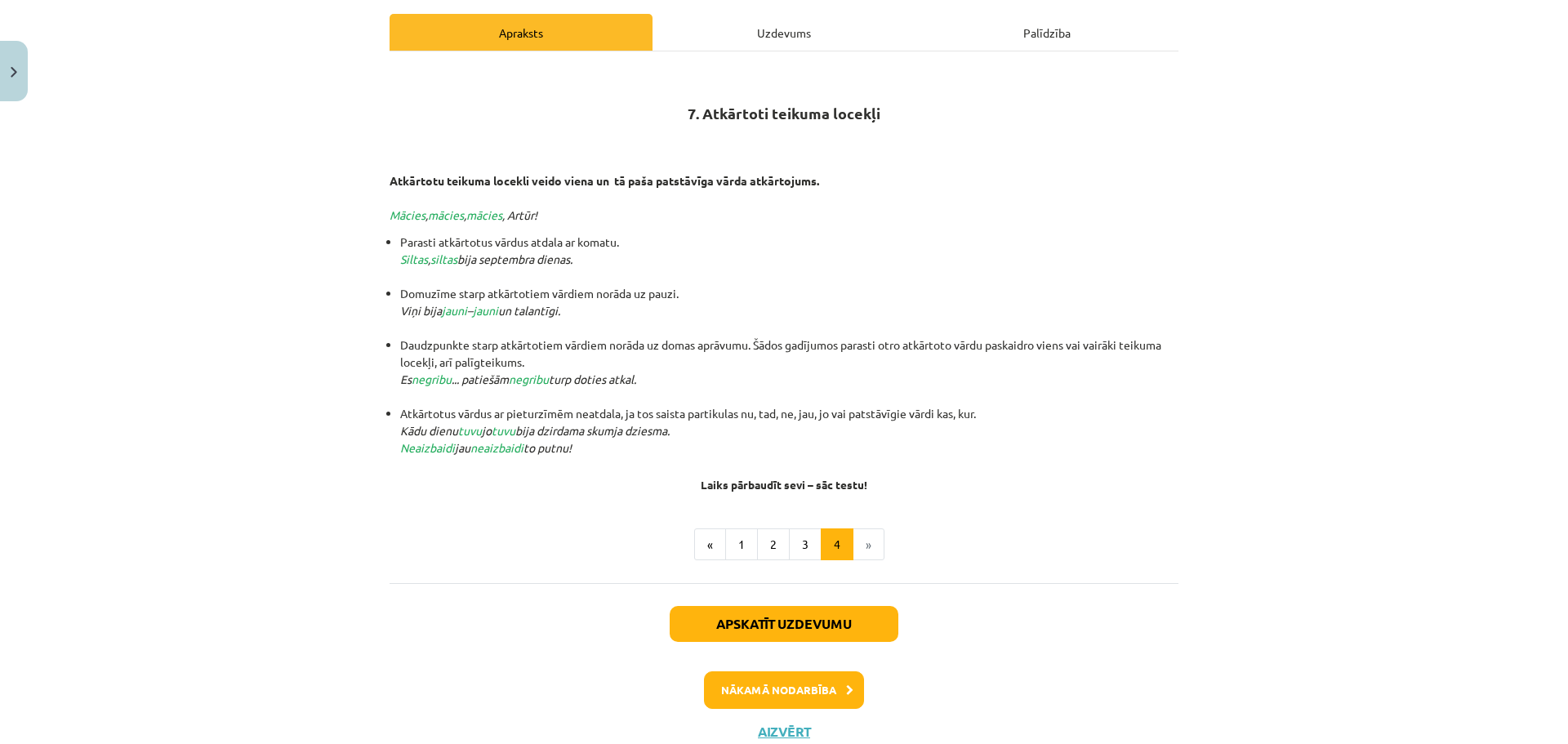
scroll to position [184, 0]
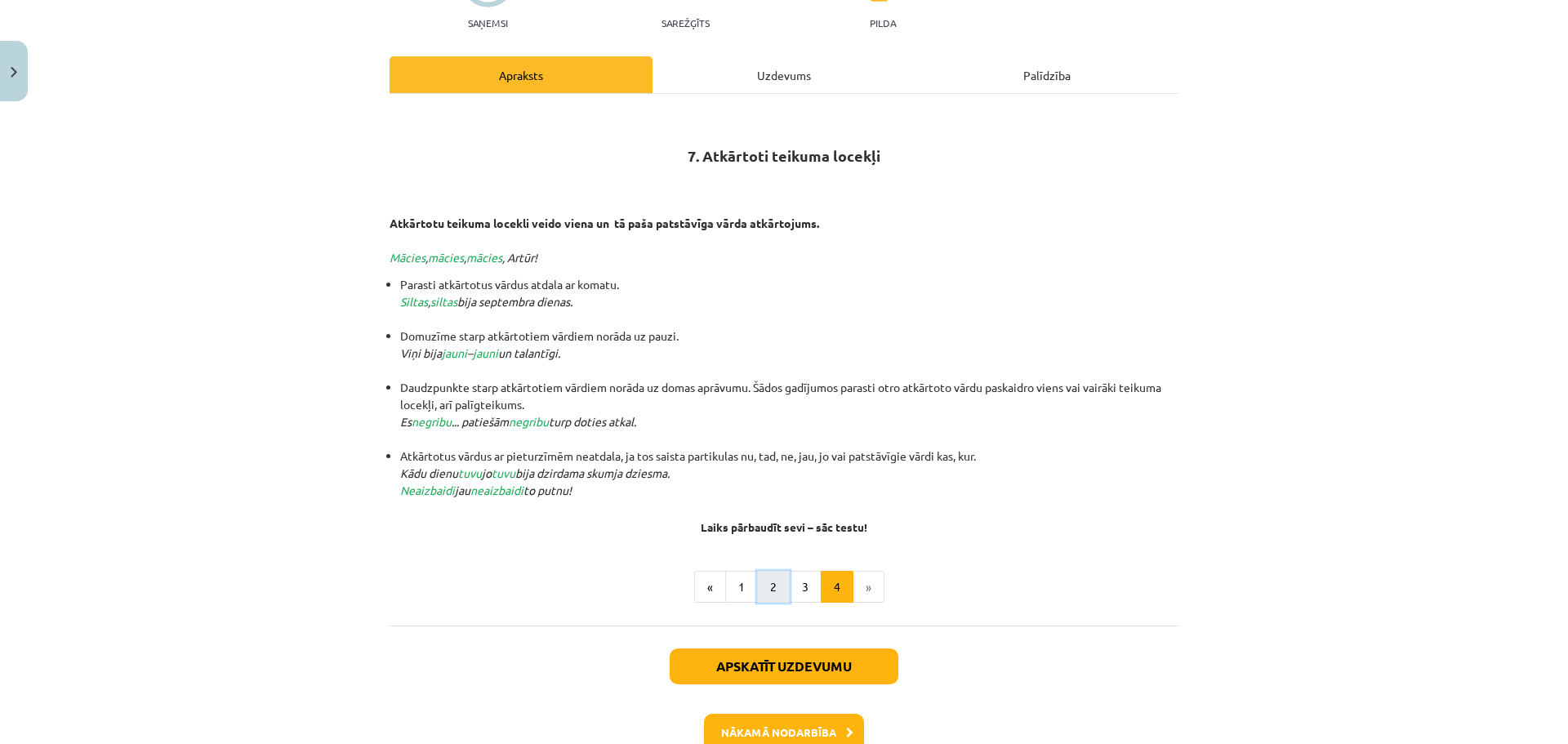
click at [779, 583] on button "2" at bounding box center [774, 587] width 33 height 33
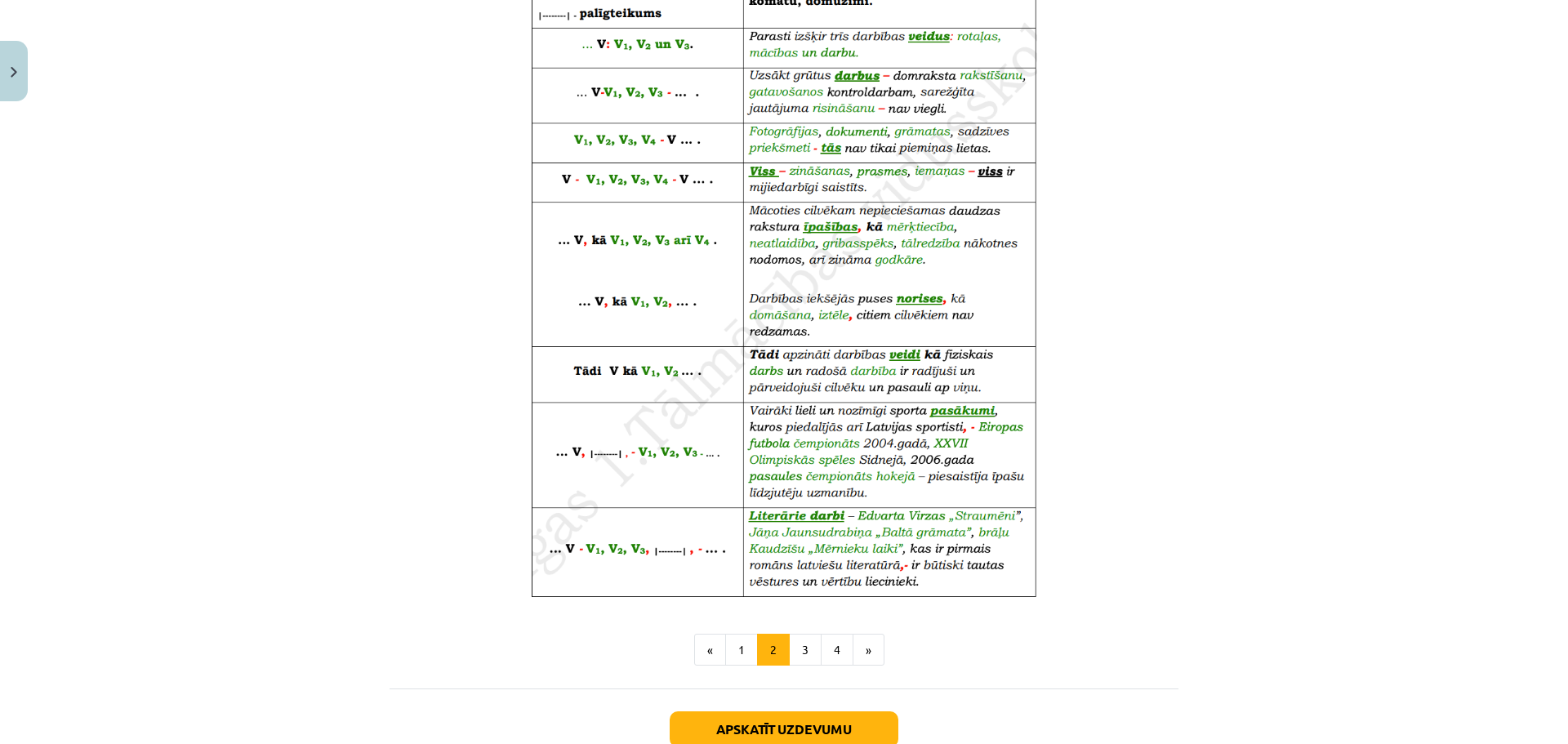
scroll to position [920, 0]
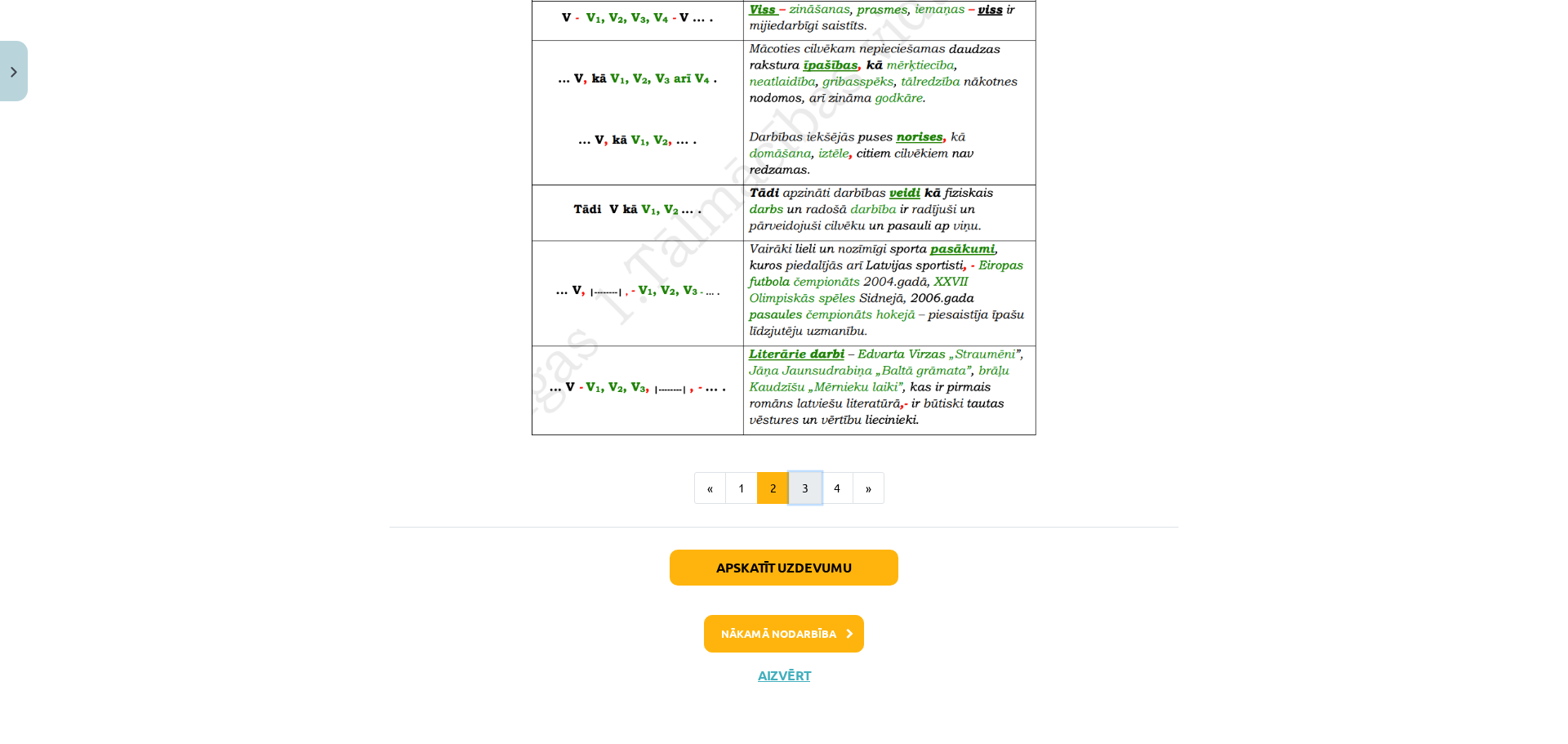
click at [807, 486] on button "3" at bounding box center [806, 488] width 33 height 33
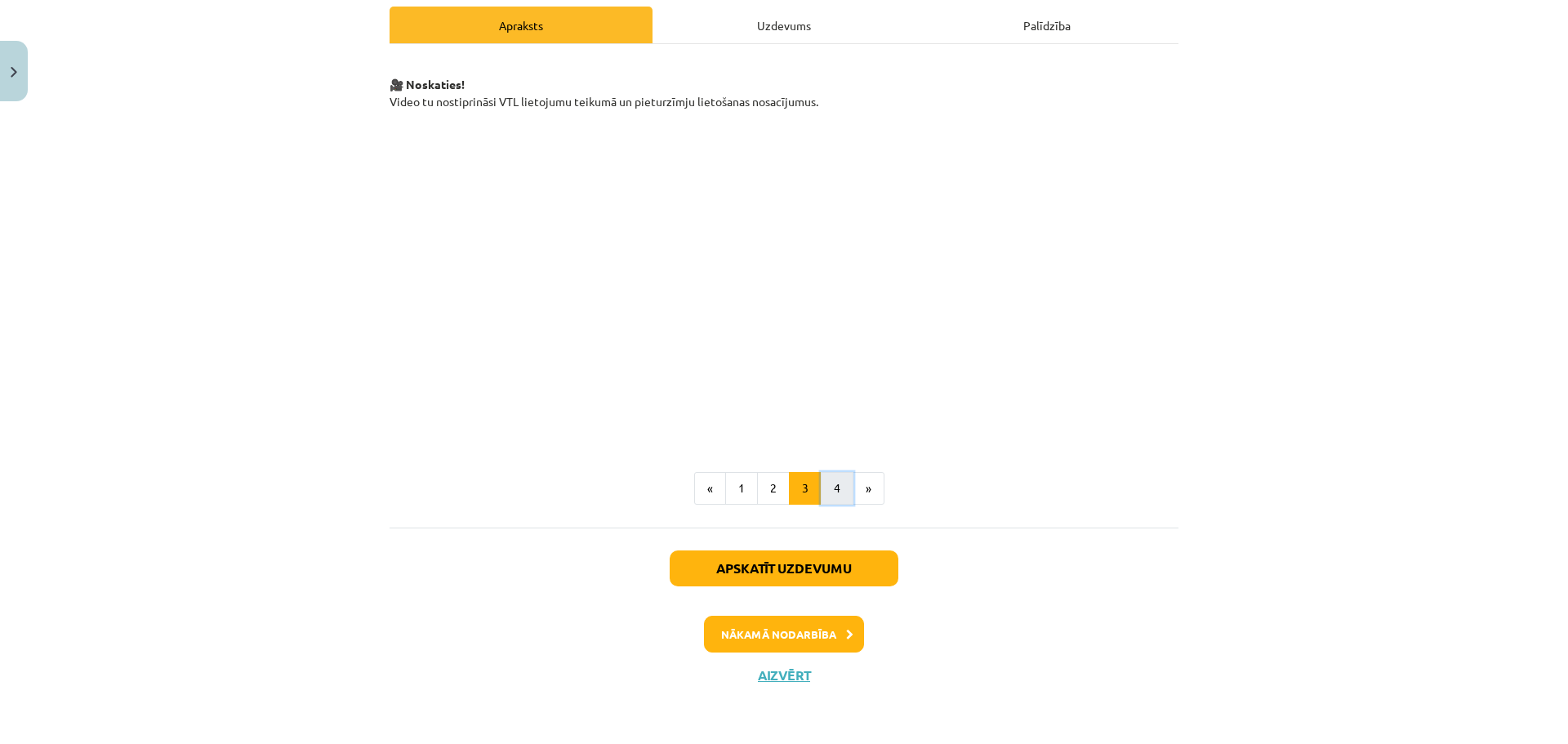
click at [827, 488] on button "4" at bounding box center [838, 488] width 33 height 33
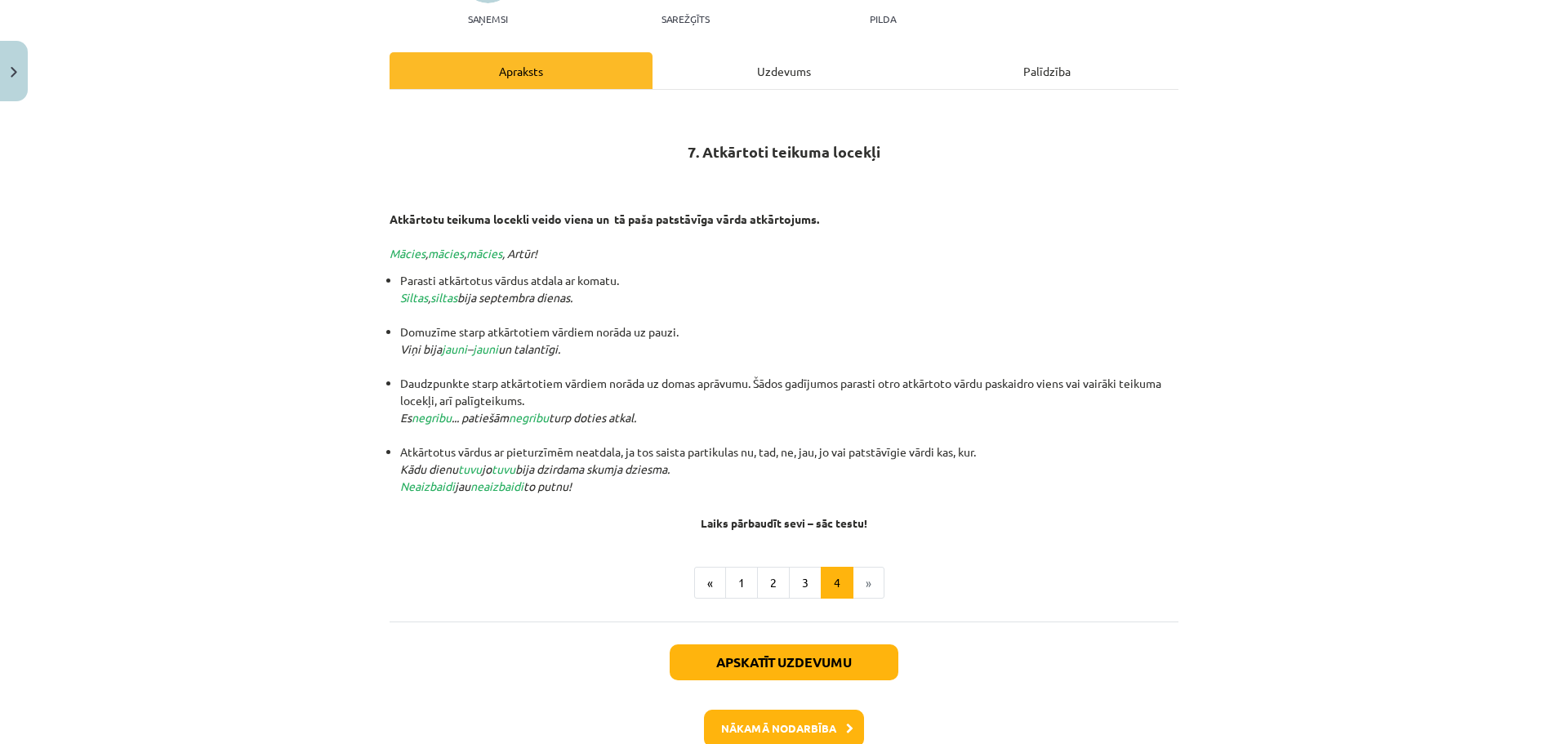
scroll to position [184, 0]
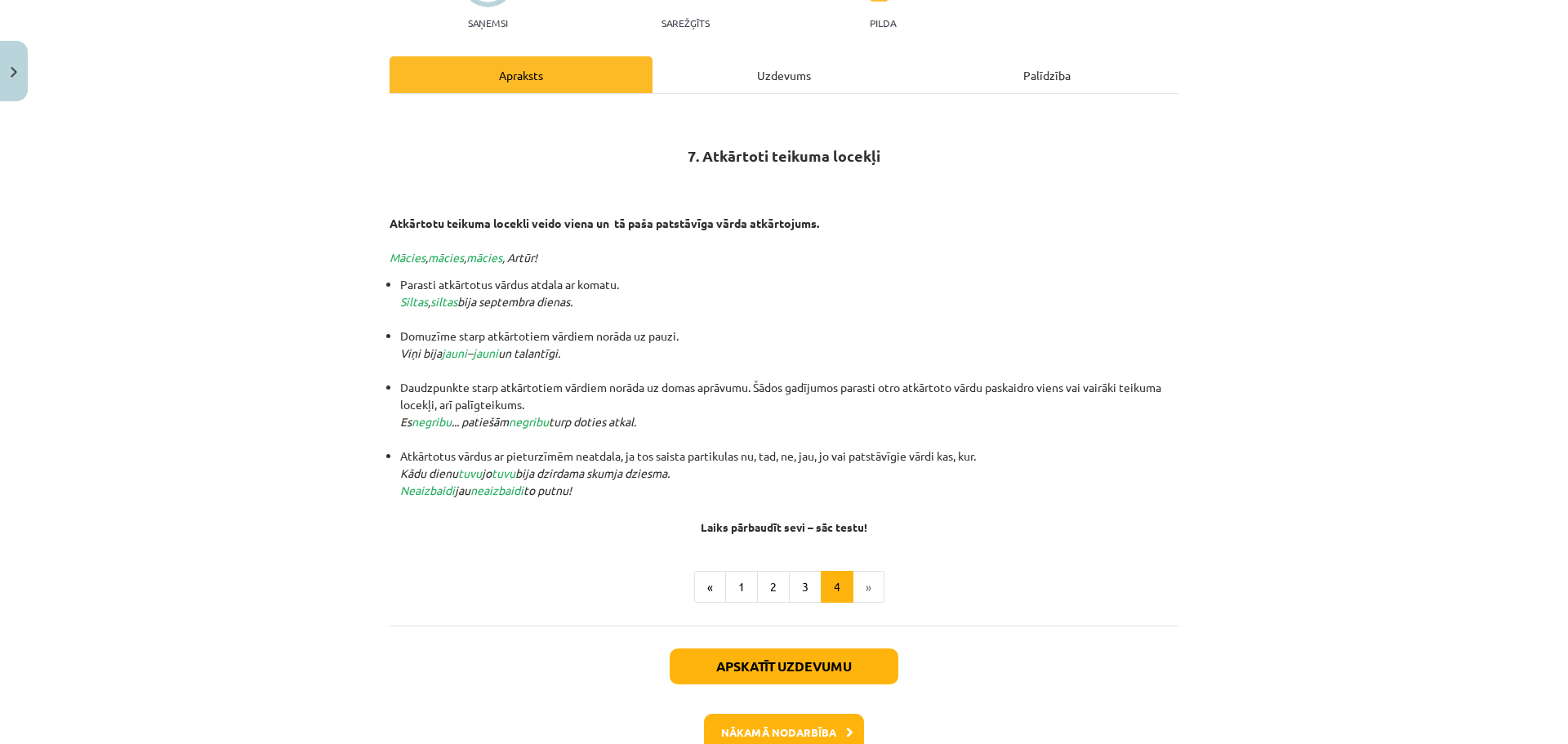
click at [1434, 352] on div "Mācību tēma: Latviešu valodas i - 12. klases 1.ieskaites mācību materiāls (c) #…" at bounding box center [784, 372] width 1568 height 744
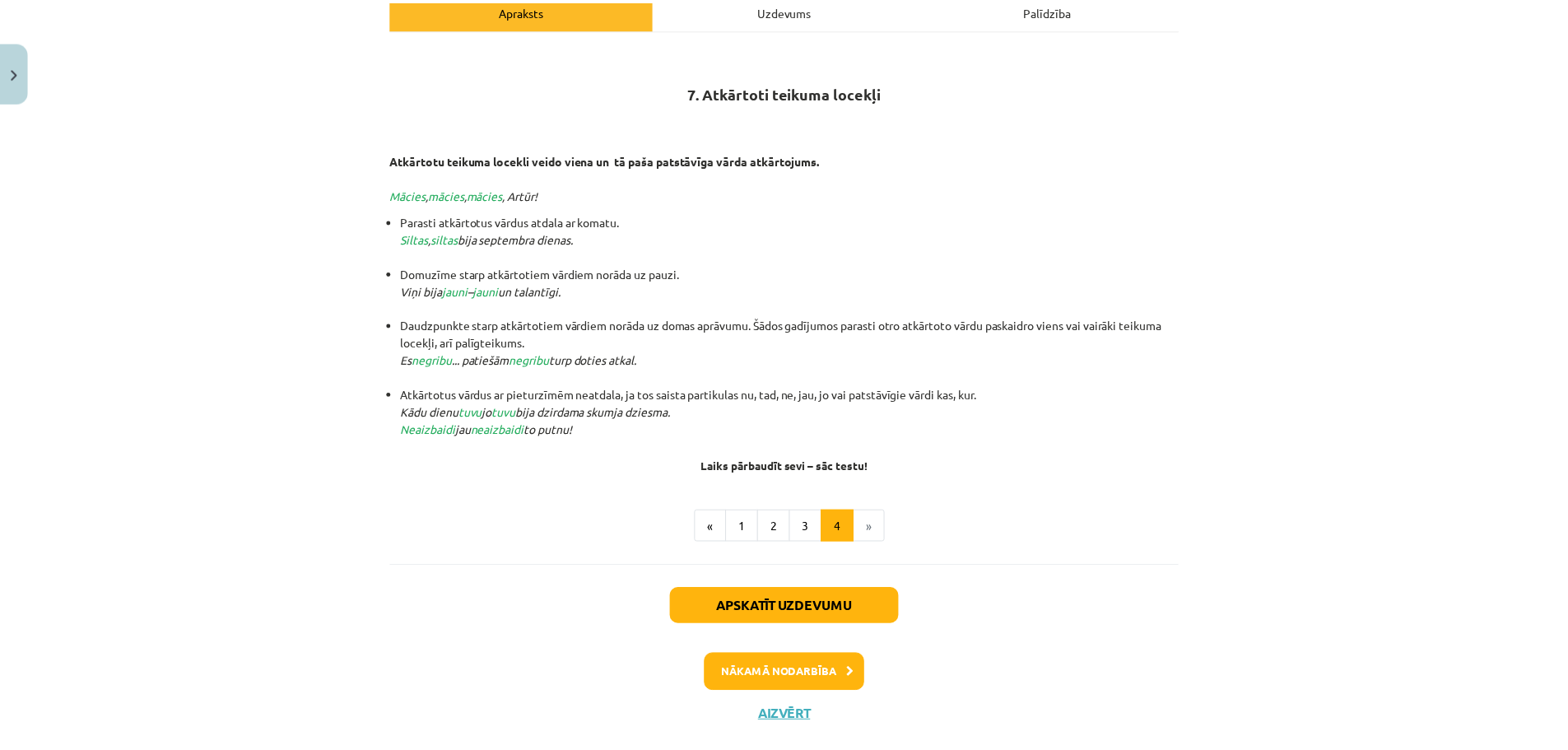
scroll to position [266, 0]
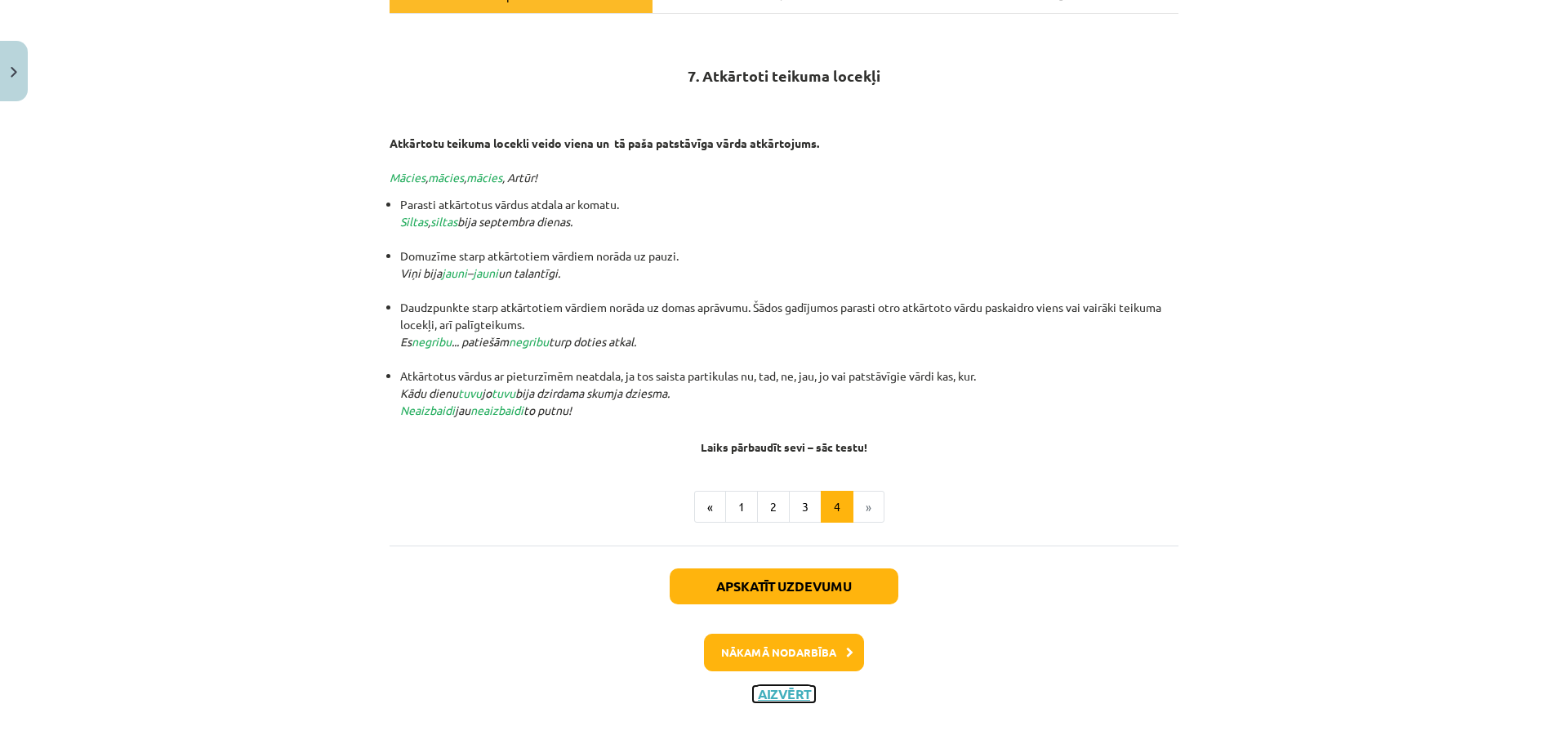
click at [788, 693] on button "Aizvērt" at bounding box center [784, 694] width 62 height 16
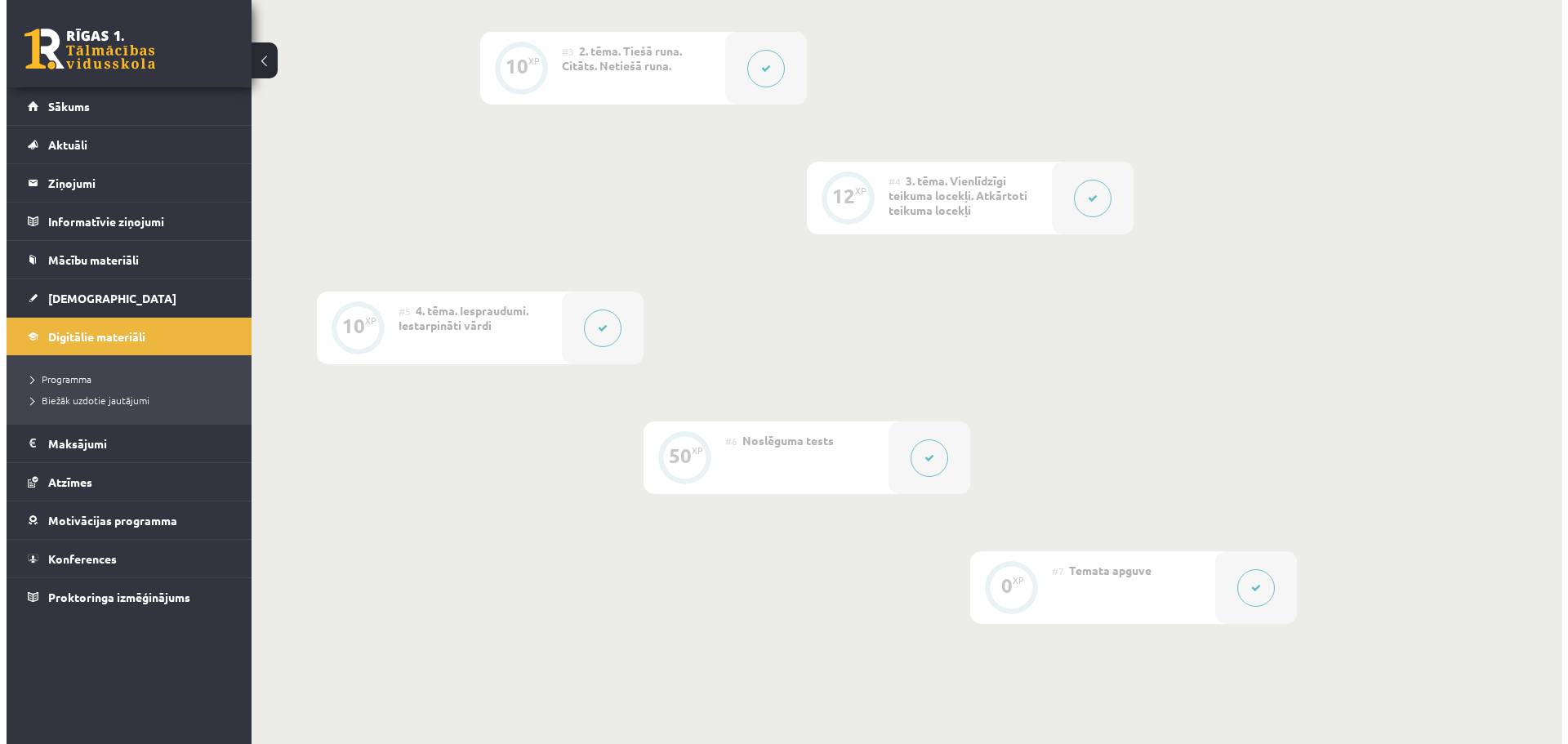
scroll to position [680, 0]
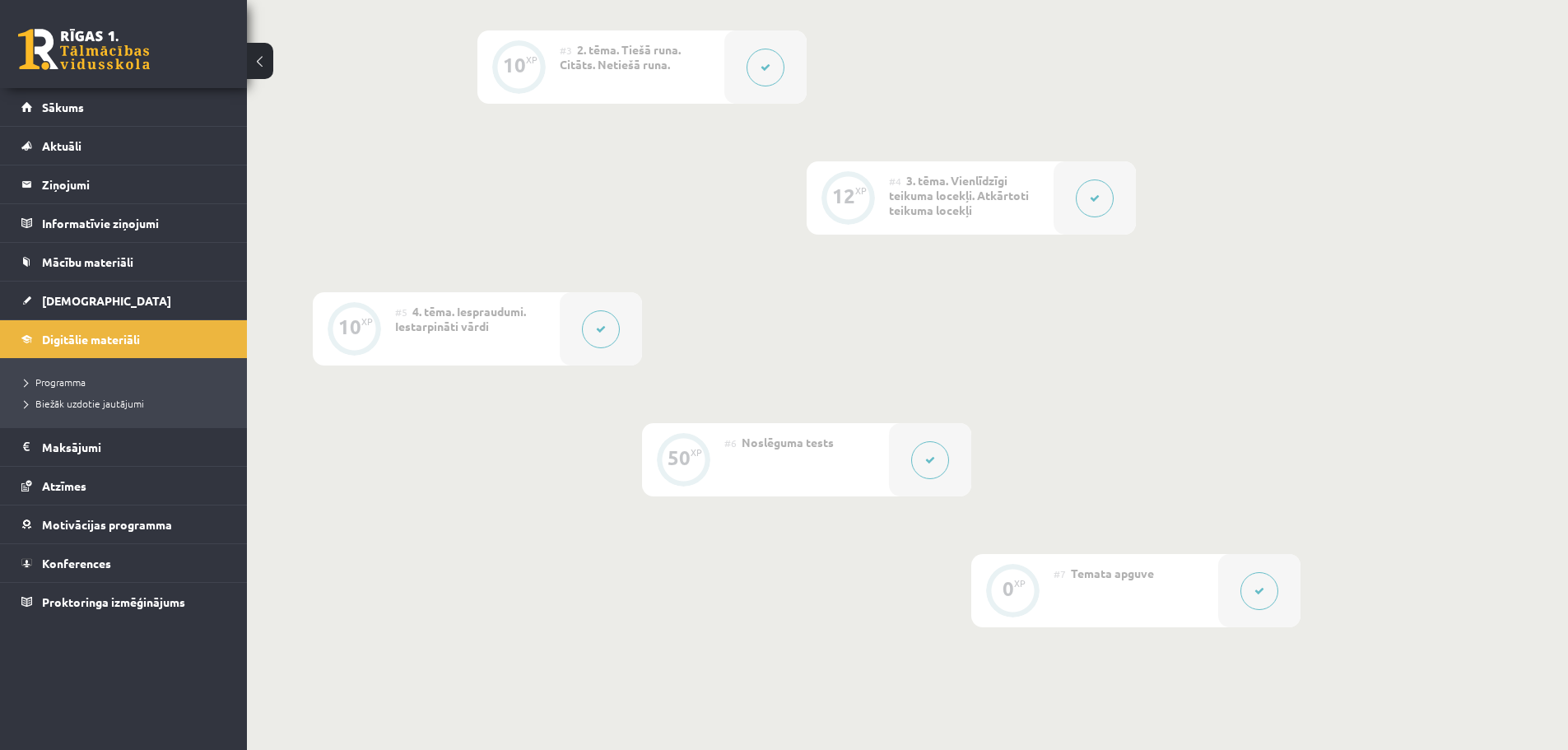
click at [602, 327] on button at bounding box center [601, 329] width 38 height 38
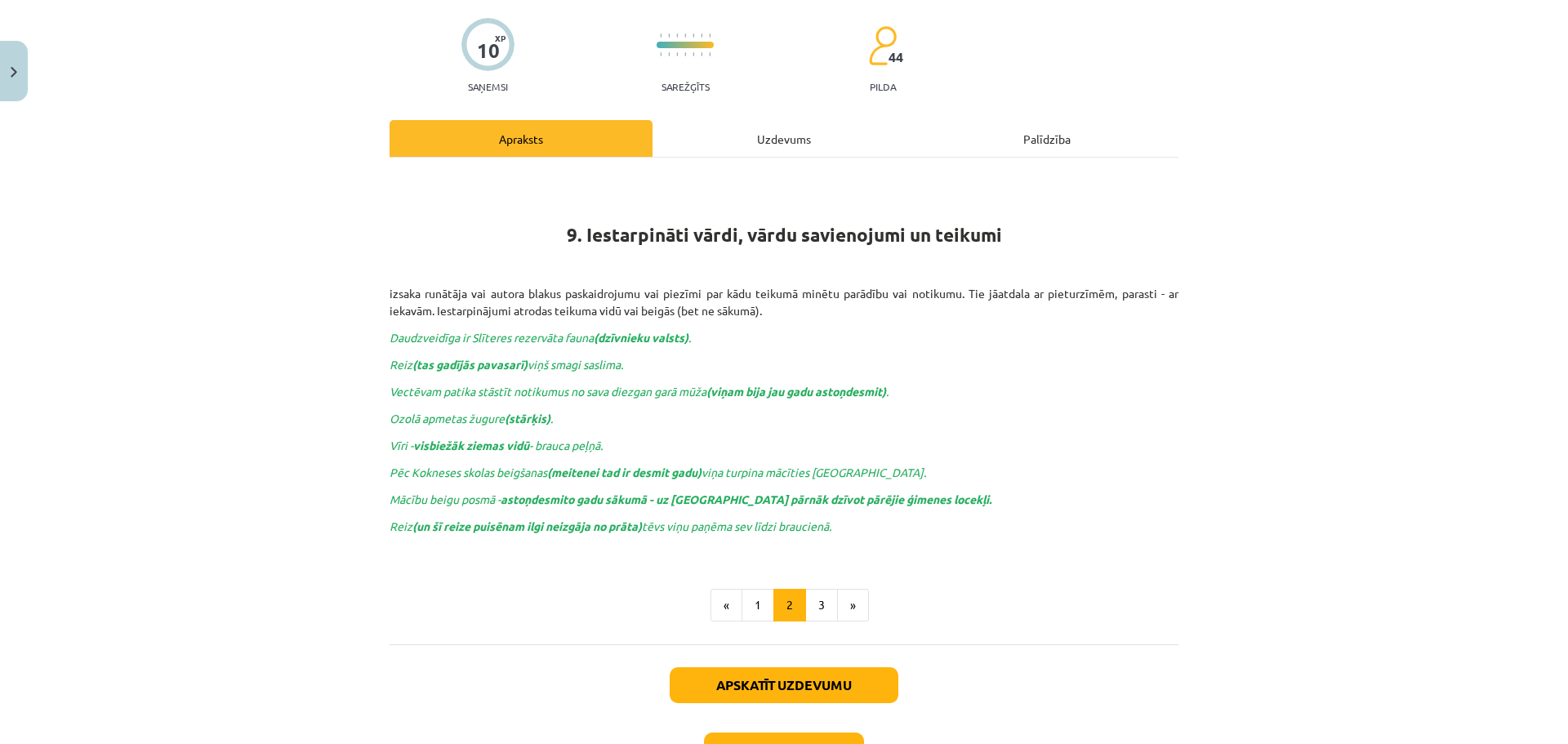
scroll to position [121, 0]
click at [812, 604] on button "3" at bounding box center [822, 604] width 33 height 33
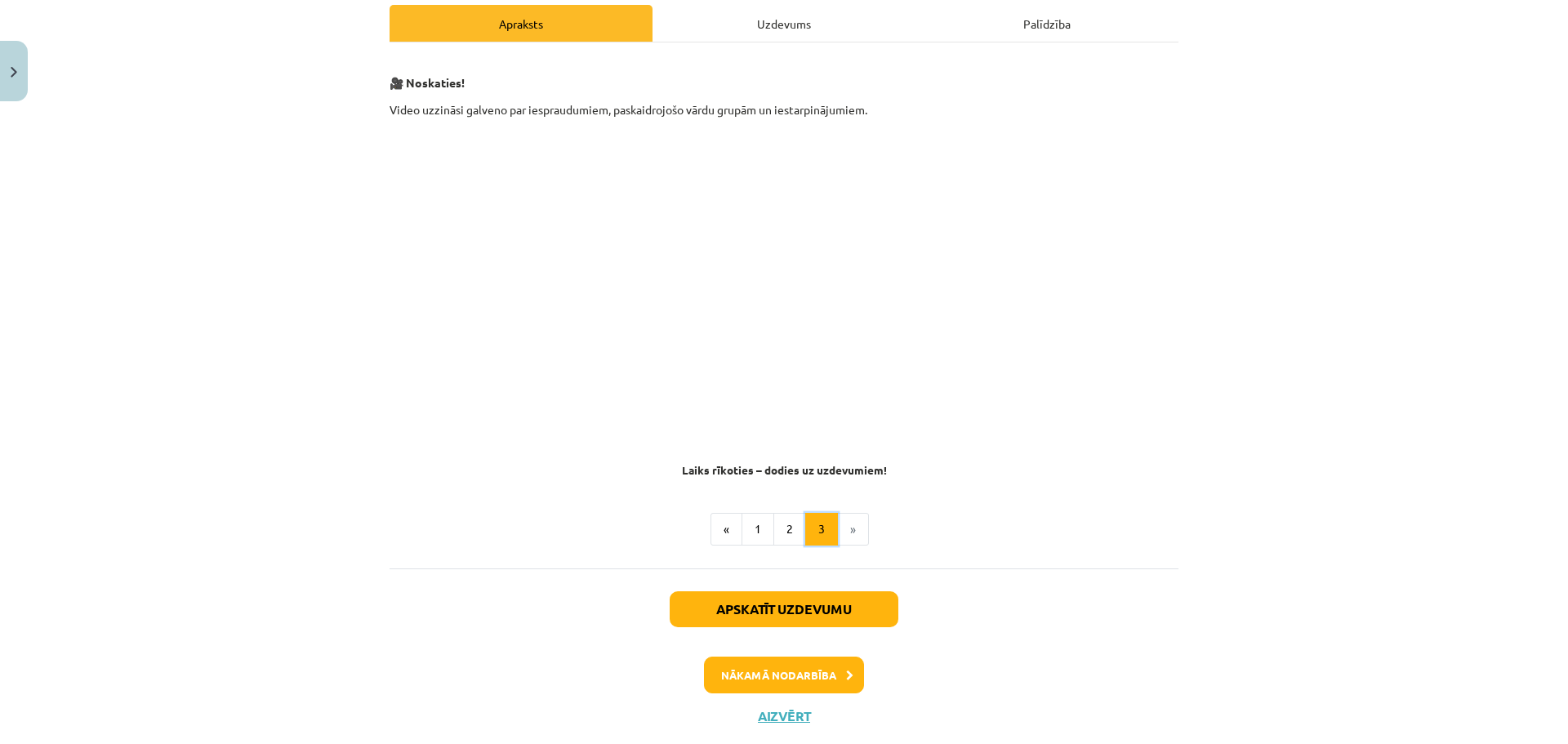
scroll to position [236, 0]
click at [749, 534] on button "1" at bounding box center [758, 528] width 33 height 33
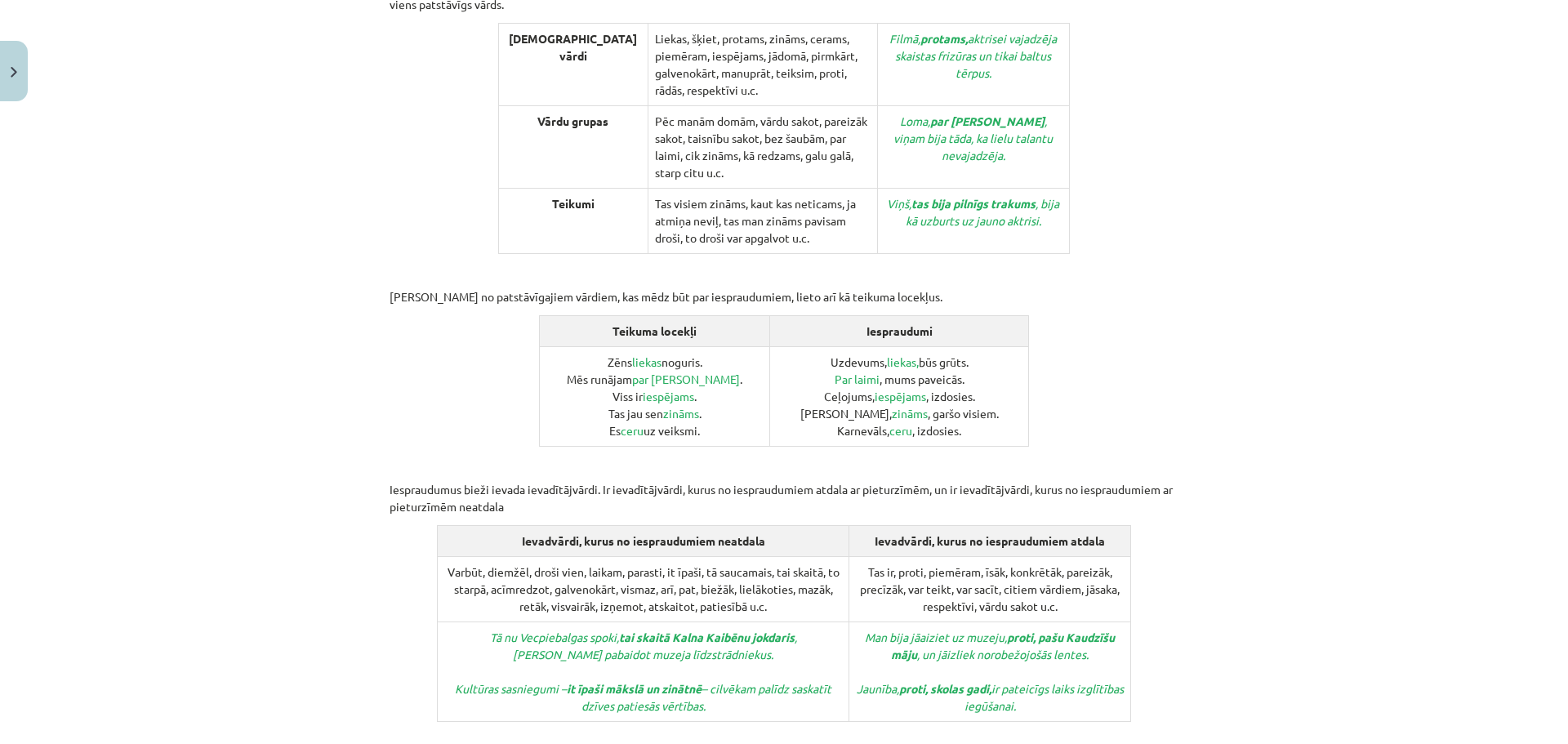
scroll to position [485, 0]
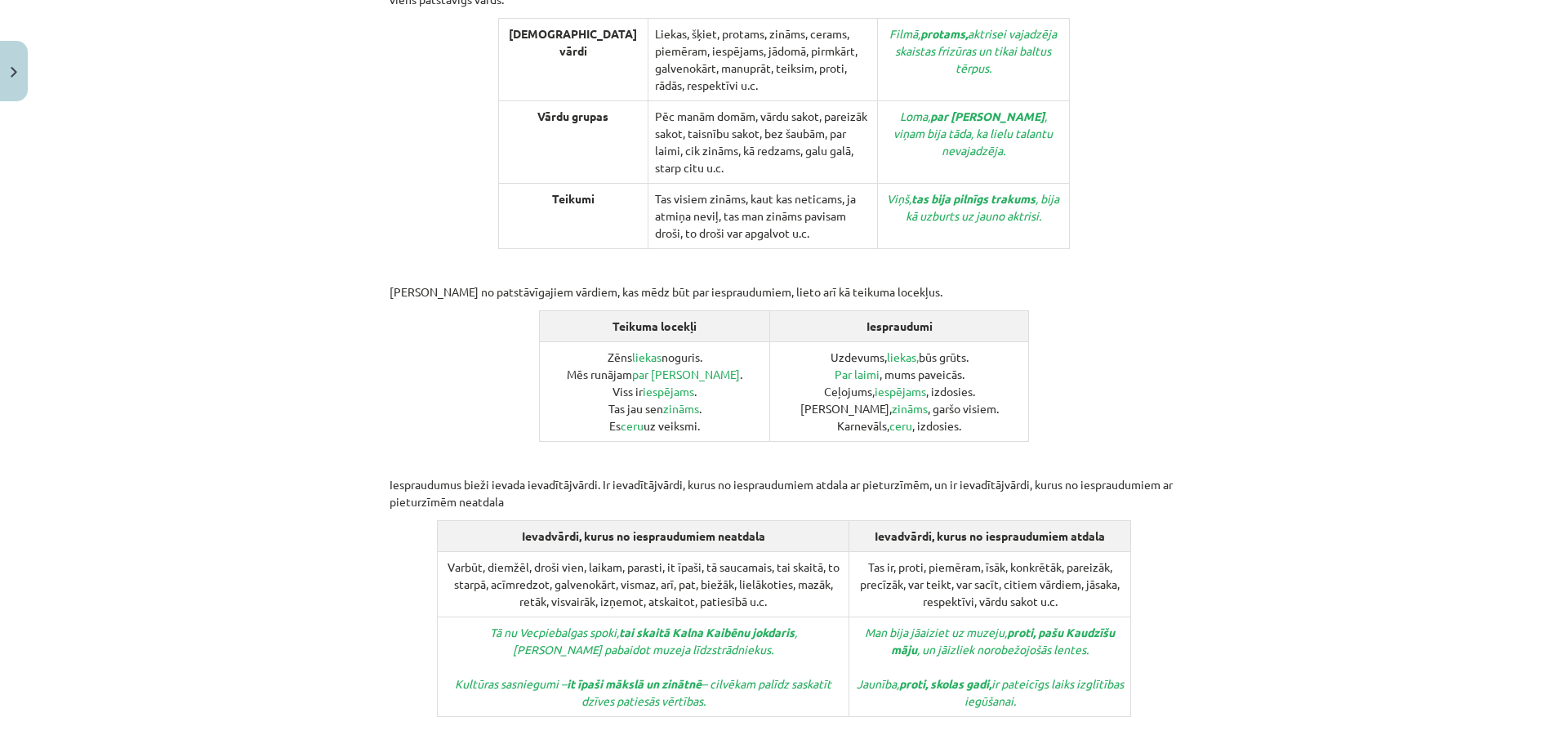
click at [1302, 239] on div "Mācību tēma: Latviešu valodas i - 12. klases 1.ieskaites mācību materiāls (c) #…" at bounding box center [784, 372] width 1568 height 744
